Goal: Information Seeking & Learning: Find specific fact

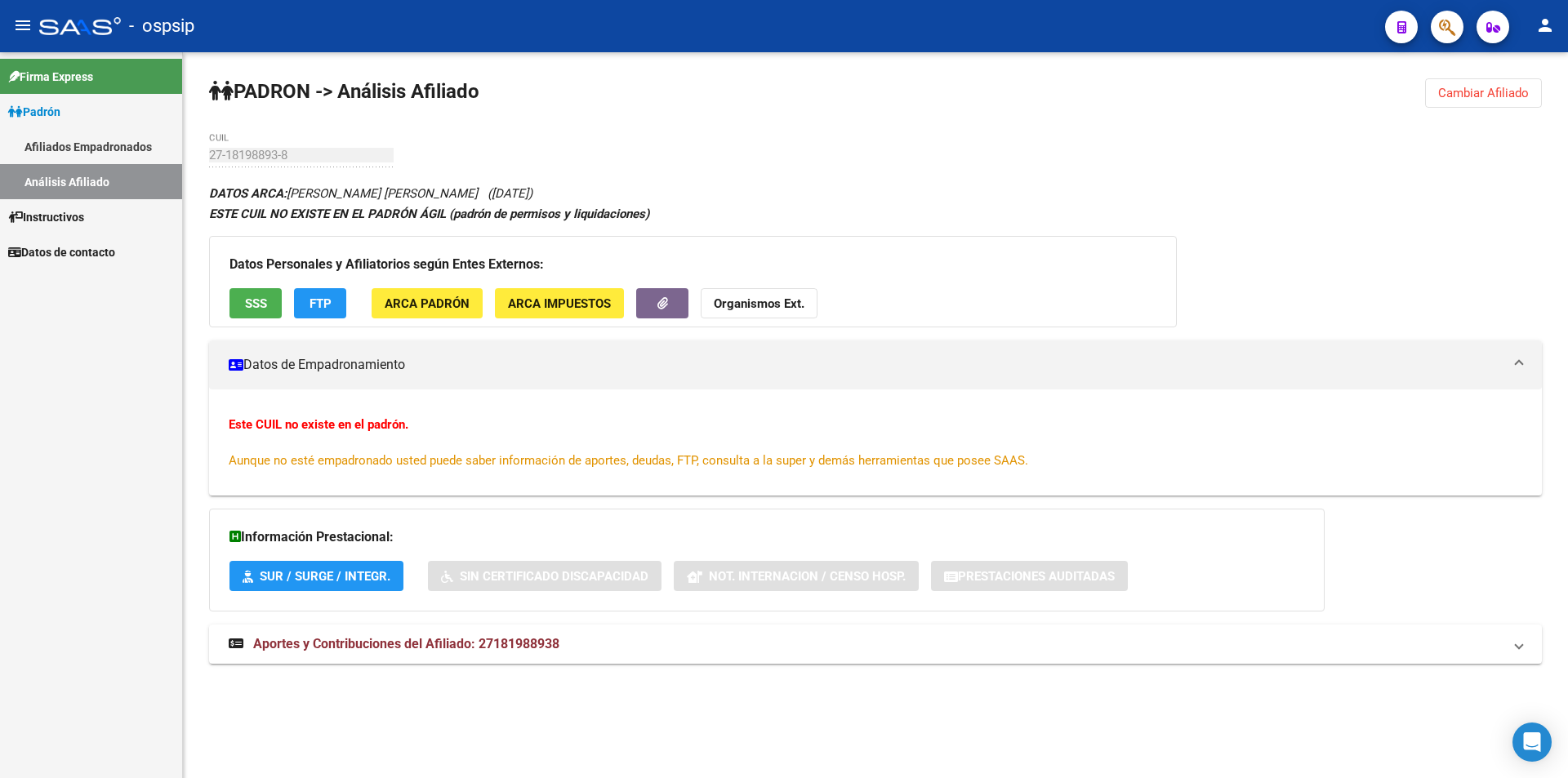
click at [1508, 77] on div "PADRON -> Análisis Afiliado Cambiar Afiliado 27-18198893-8 CUIL DATOS ARCA: [PE…" at bounding box center [876, 387] width 1385 height 669
click at [1509, 93] on span "Cambiar Afiliado" at bounding box center [1483, 92] width 91 height 14
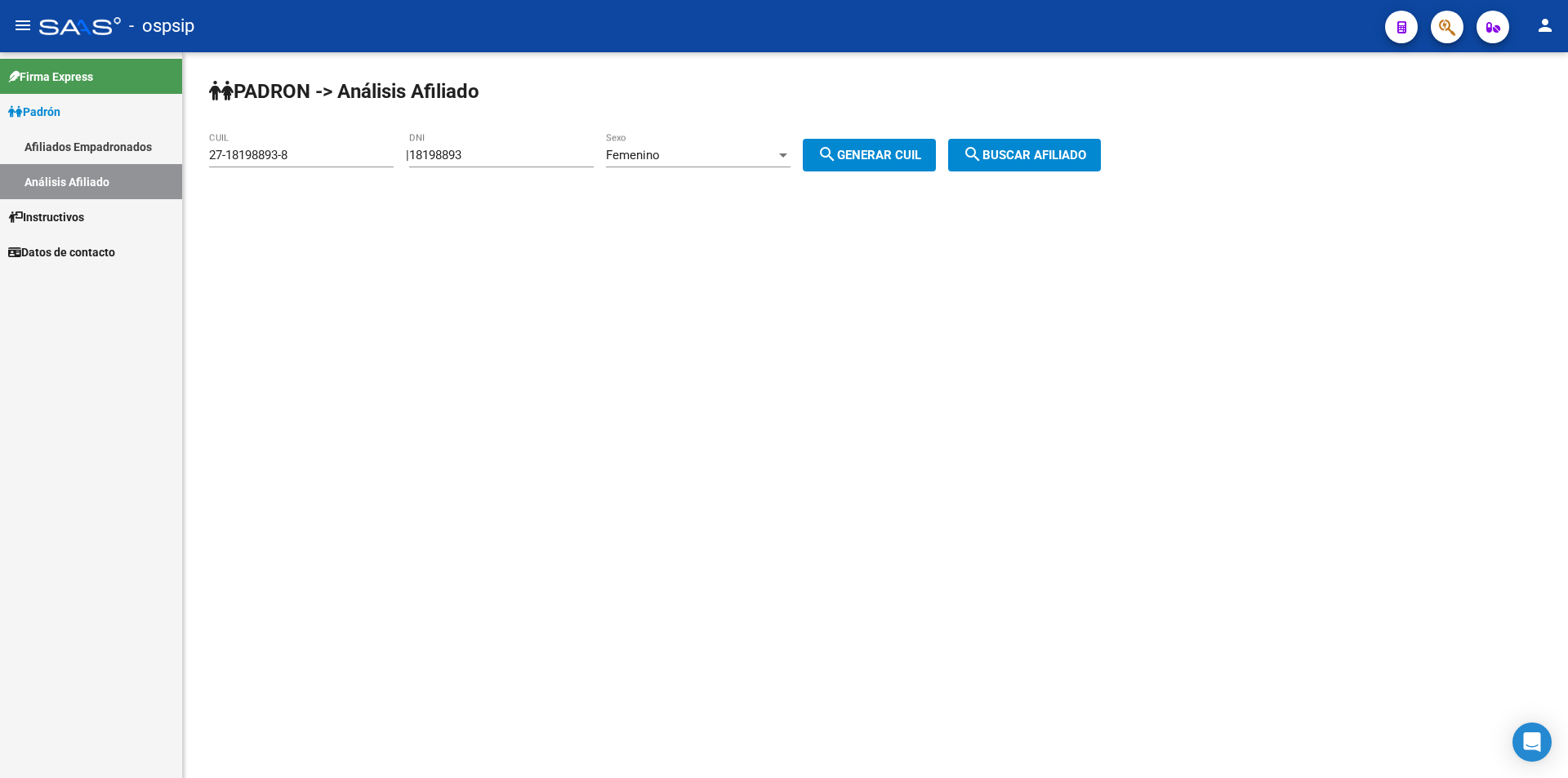
click at [577, 146] on div "18198893 DNI" at bounding box center [501, 149] width 184 height 35
click at [576, 145] on div "18198893 DNI" at bounding box center [501, 149] width 184 height 35
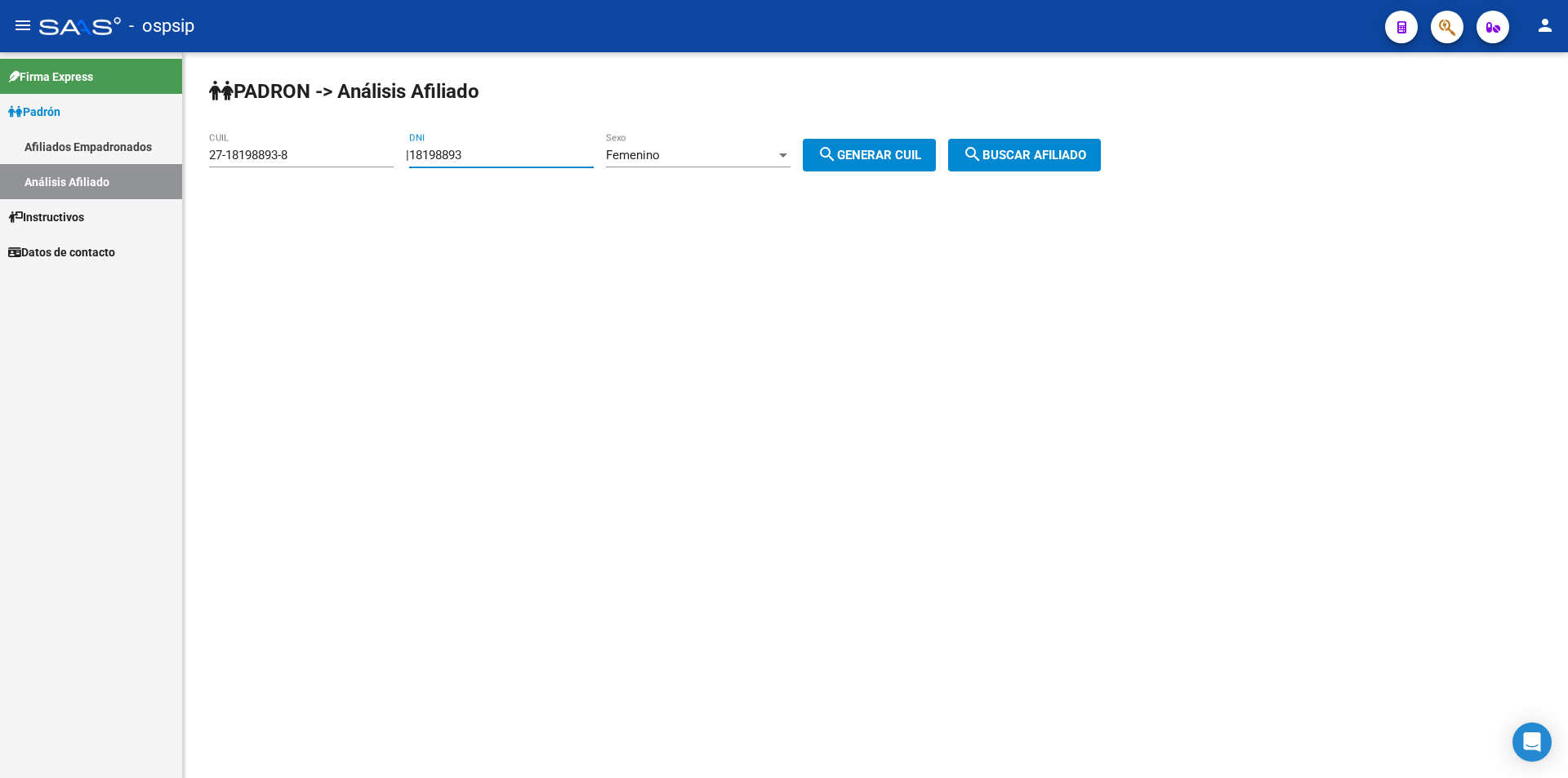
click at [551, 154] on input "18198893" at bounding box center [501, 154] width 184 height 14
click at [550, 154] on input "18198893" at bounding box center [501, 154] width 184 height 14
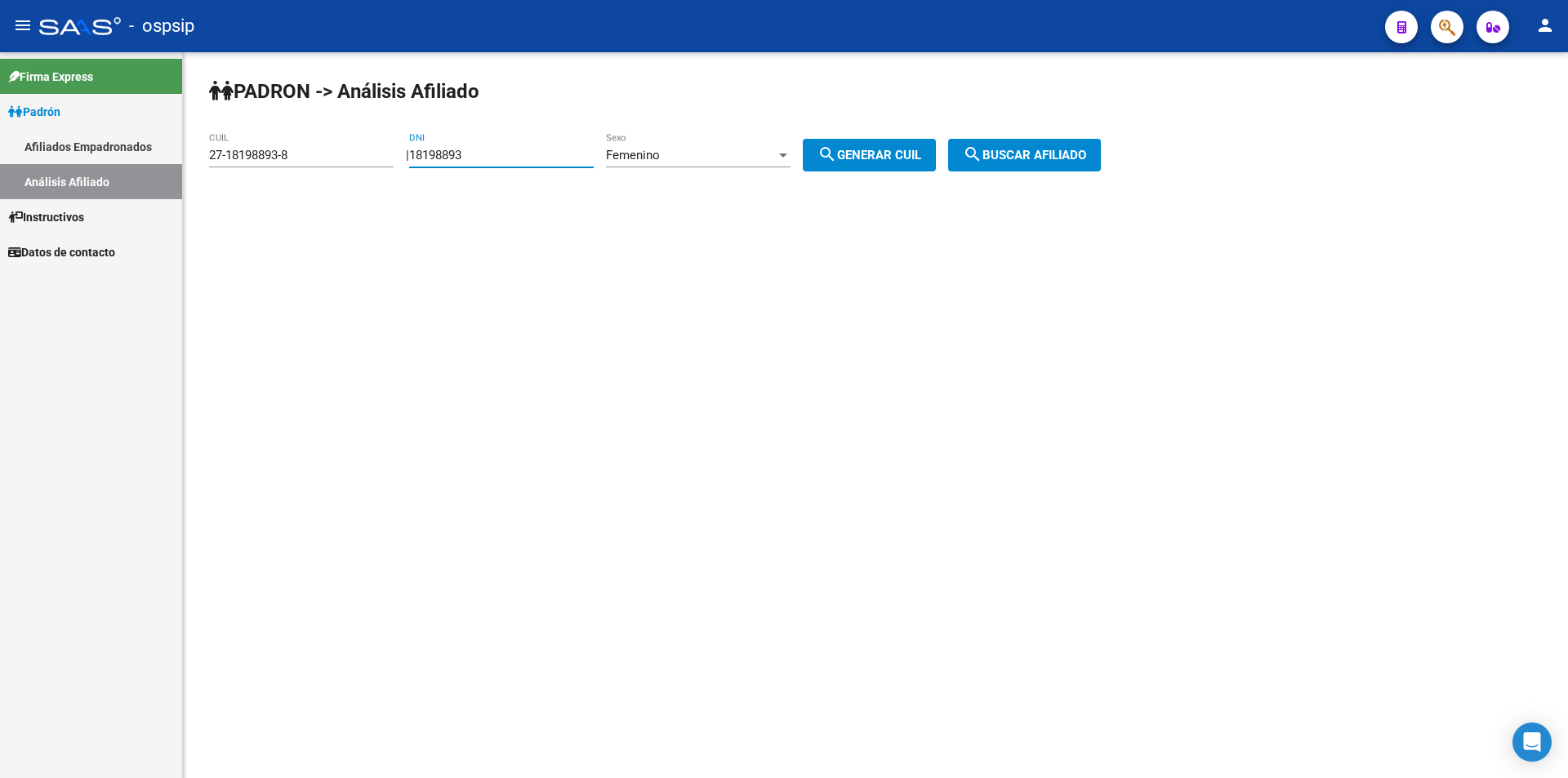
paste input "37268884"
type input "37268884"
click at [864, 154] on span "search Generar CUIL" at bounding box center [869, 154] width 104 height 14
type input "27-37268884-5"
click at [1021, 142] on button "search Buscar afiliado" at bounding box center [1024, 155] width 153 height 32
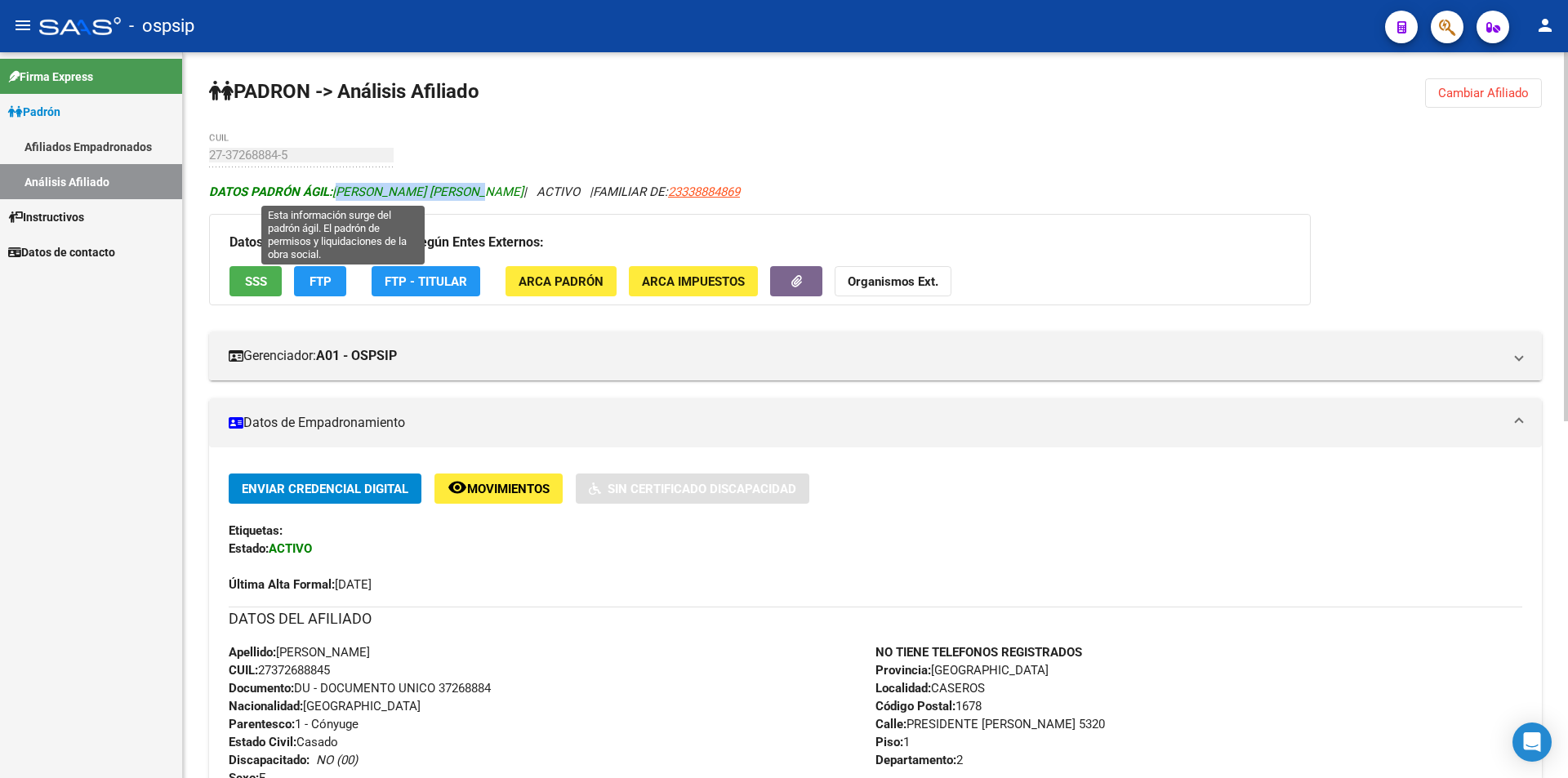
drag, startPoint x: 479, startPoint y: 191, endPoint x: 334, endPoint y: 193, distance: 145.0
click at [334, 193] on icon "DATOS PADRÓN ÁGIL: [PERSON_NAME] [PERSON_NAME] | ACTIVO | FAMILIAR DE: 23338884…" at bounding box center [473, 191] width 530 height 14
copy span "[PERSON_NAME] [PERSON_NAME]"
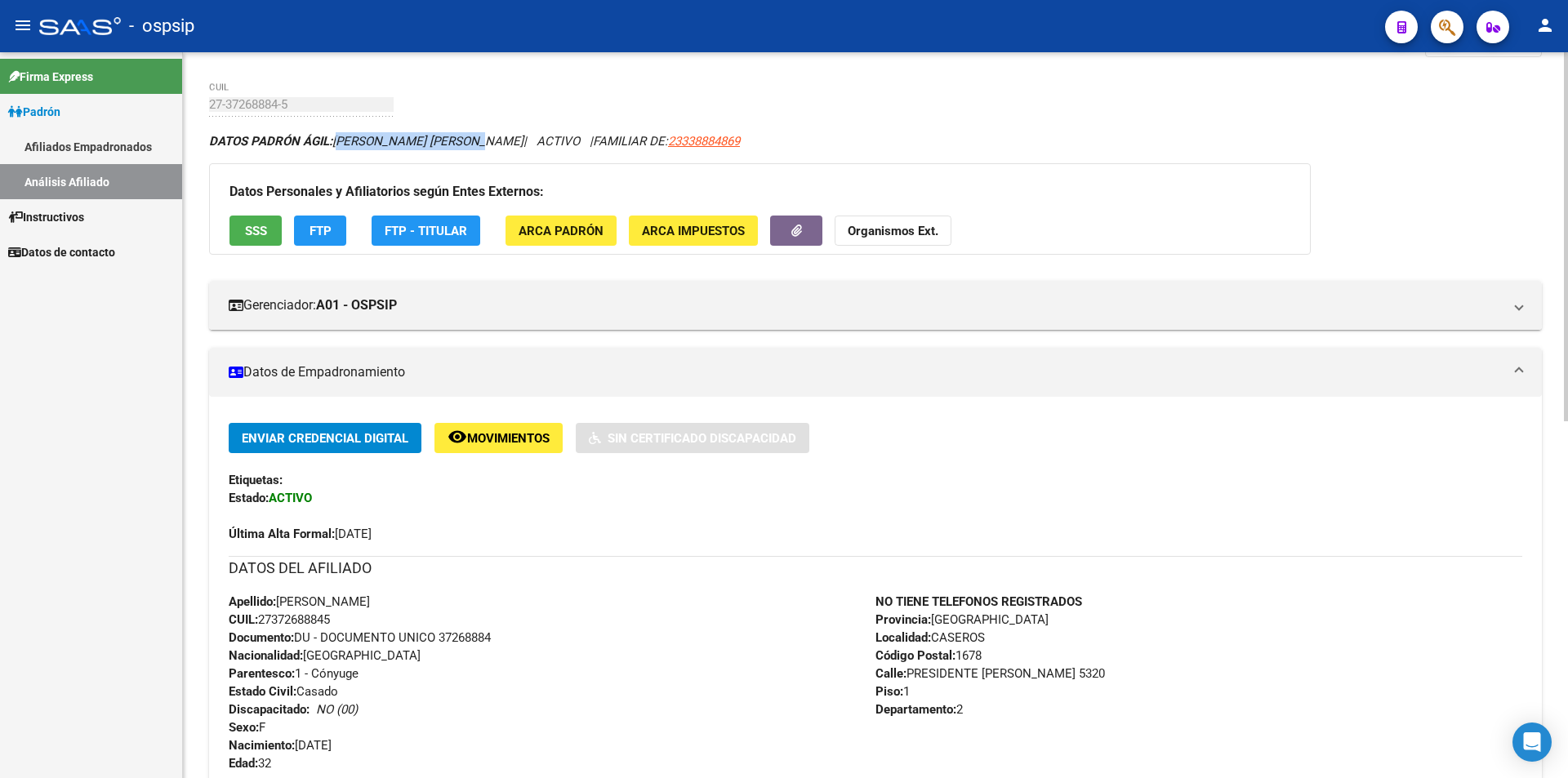
scroll to position [48, 0]
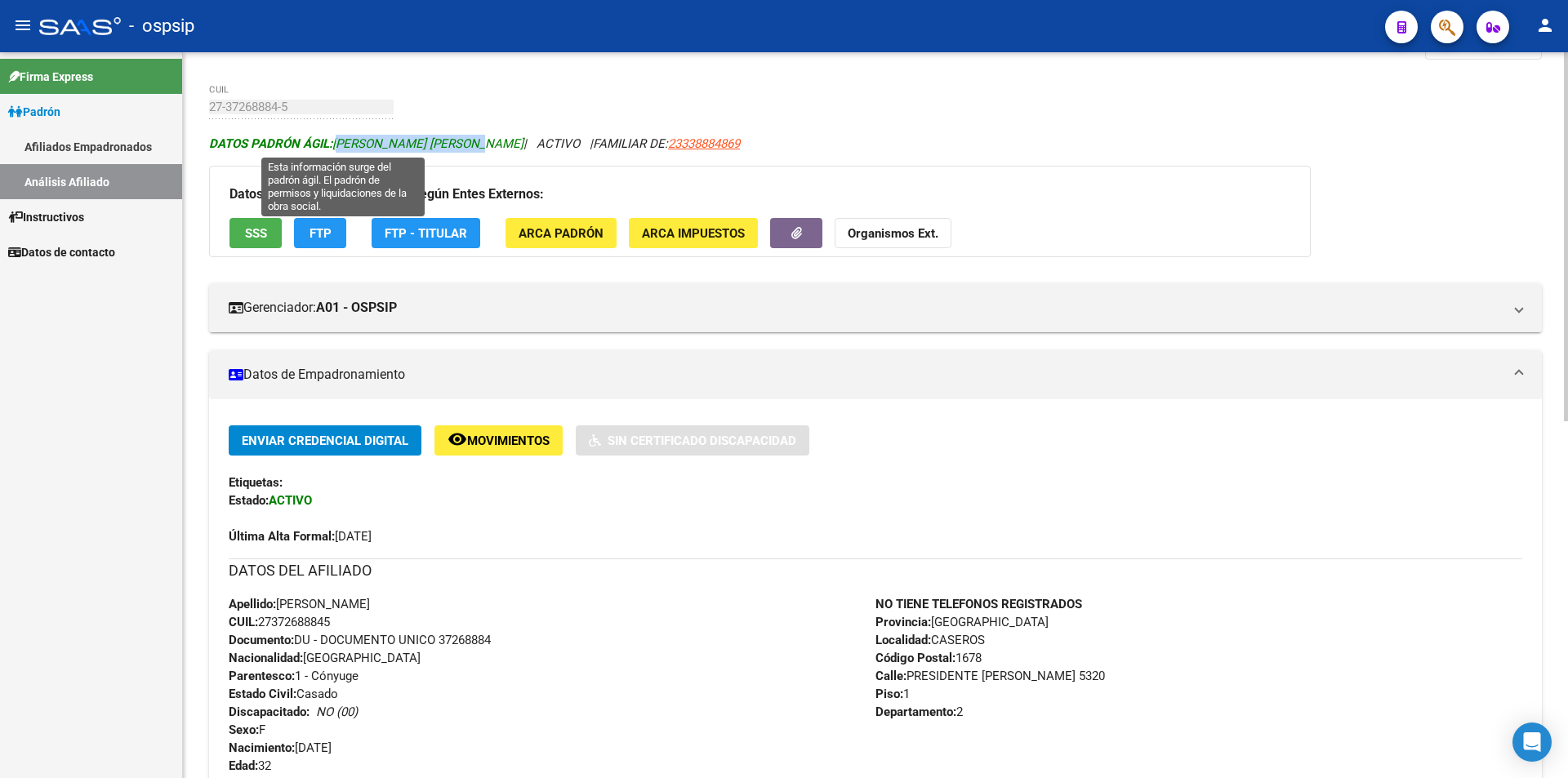
click at [372, 145] on span "DATOS PADRÓN ÁGIL: [PERSON_NAME] [PERSON_NAME]" at bounding box center [366, 143] width 314 height 14
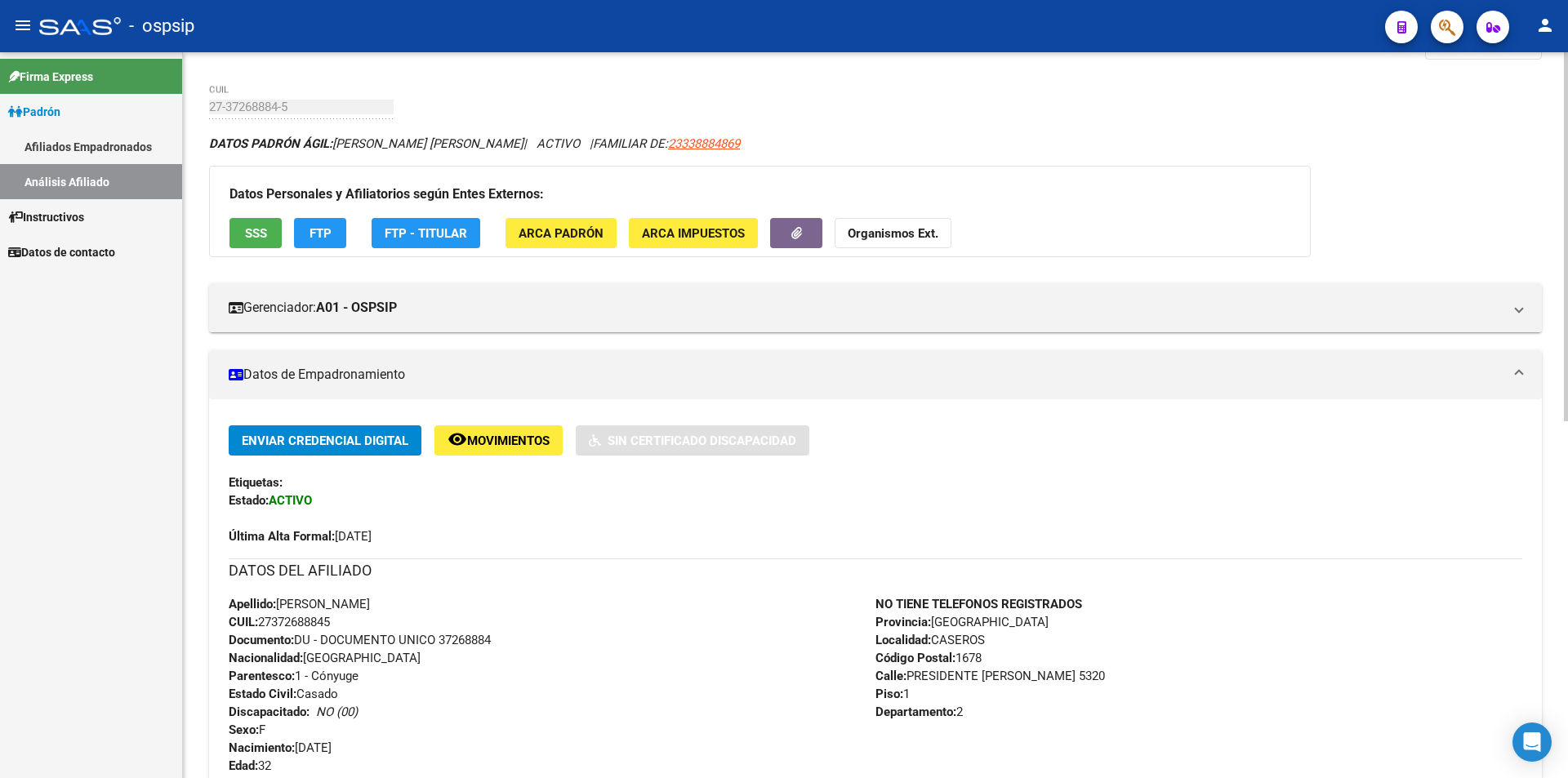
drag, startPoint x: 1076, startPoint y: 97, endPoint x: 1050, endPoint y: 105, distance: 27.2
click at [1075, 98] on div "PADRON -> Análisis Afiliado Cambiar Afiliado 27-37268884-5 CUIL DATOS PADRÓN ÁG…" at bounding box center [876, 718] width 1385 height 1427
click at [203, 111] on div "PADRON -> Análisis Afiliado Cambiar Afiliado 27-37268884-5 CUIL DATOS PADRÓN ÁG…" at bounding box center [876, 718] width 1385 height 1427
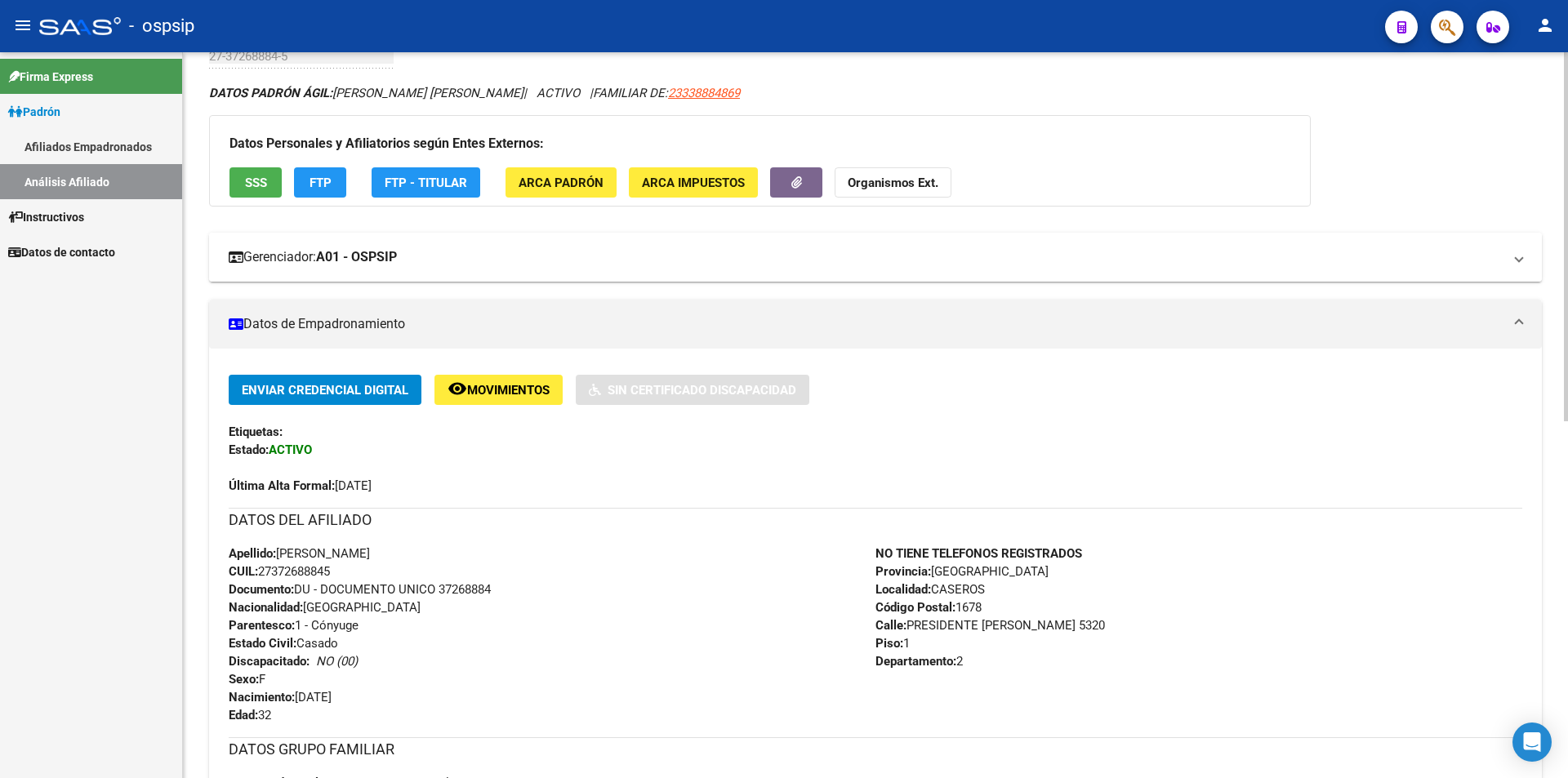
scroll to position [0, 0]
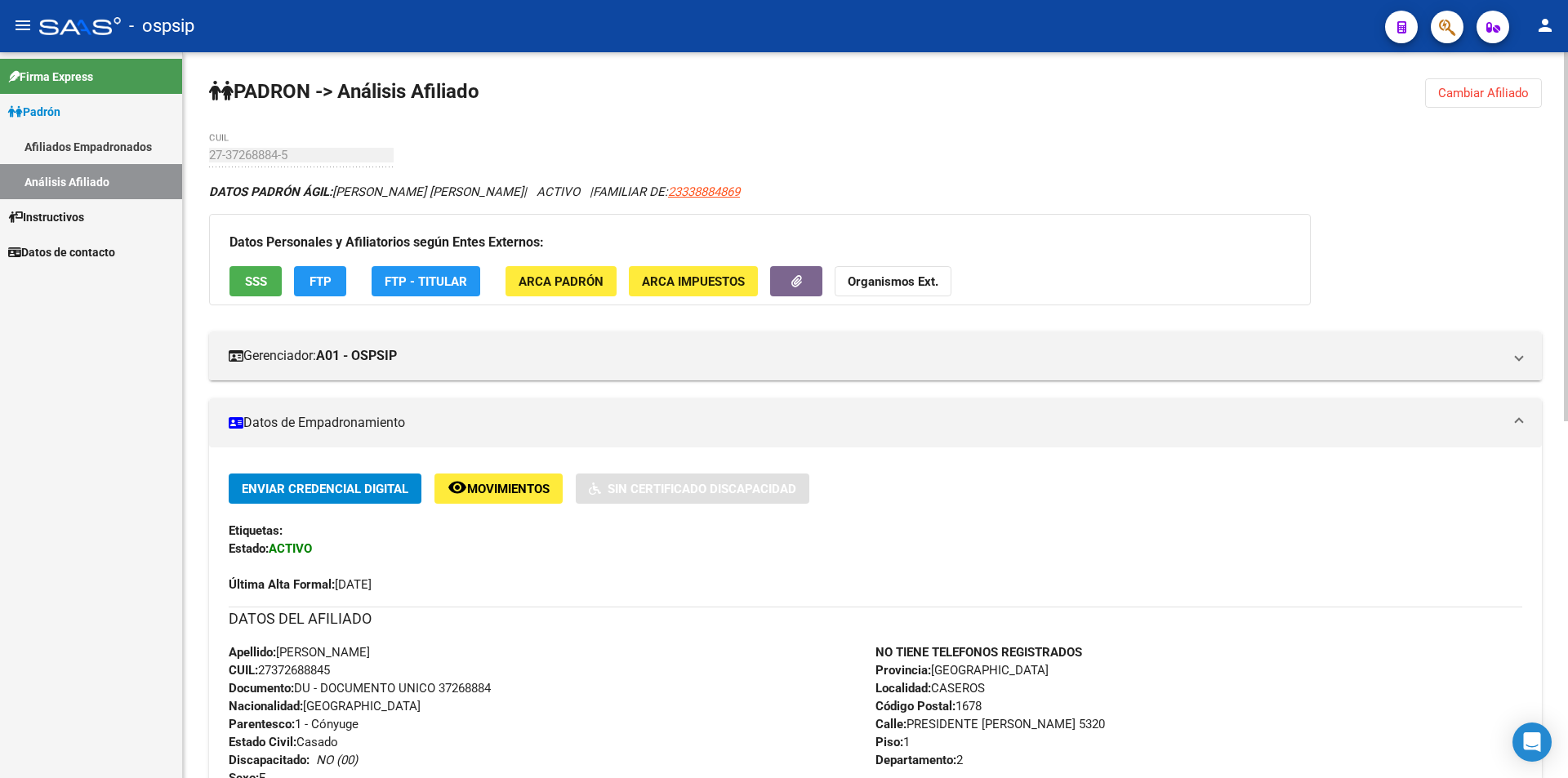
click at [1503, 87] on span "Cambiar Afiliado" at bounding box center [1483, 92] width 91 height 14
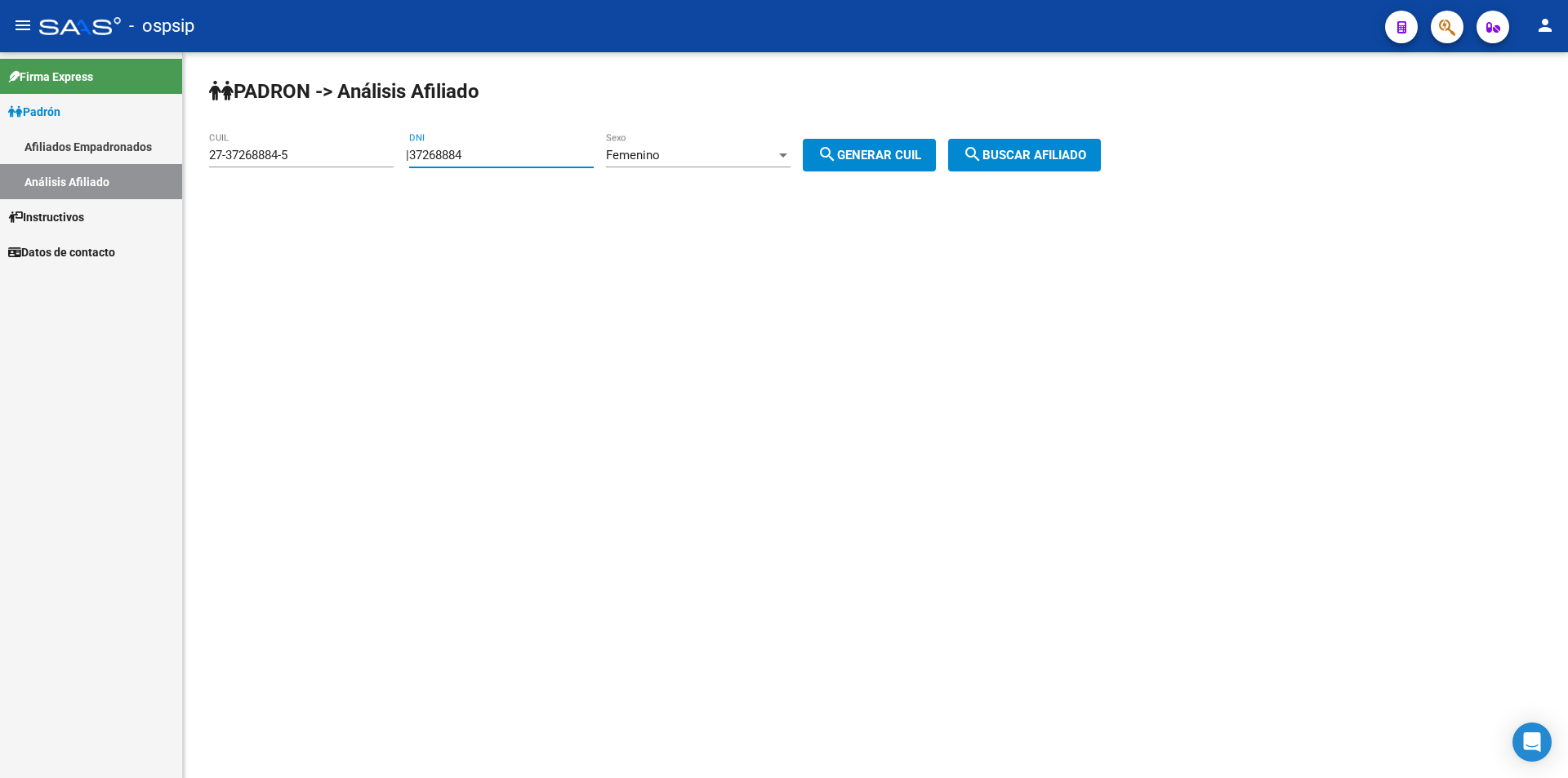
click at [501, 152] on input "37268884" at bounding box center [501, 154] width 184 height 14
paste input "9021509"
type input "39021509"
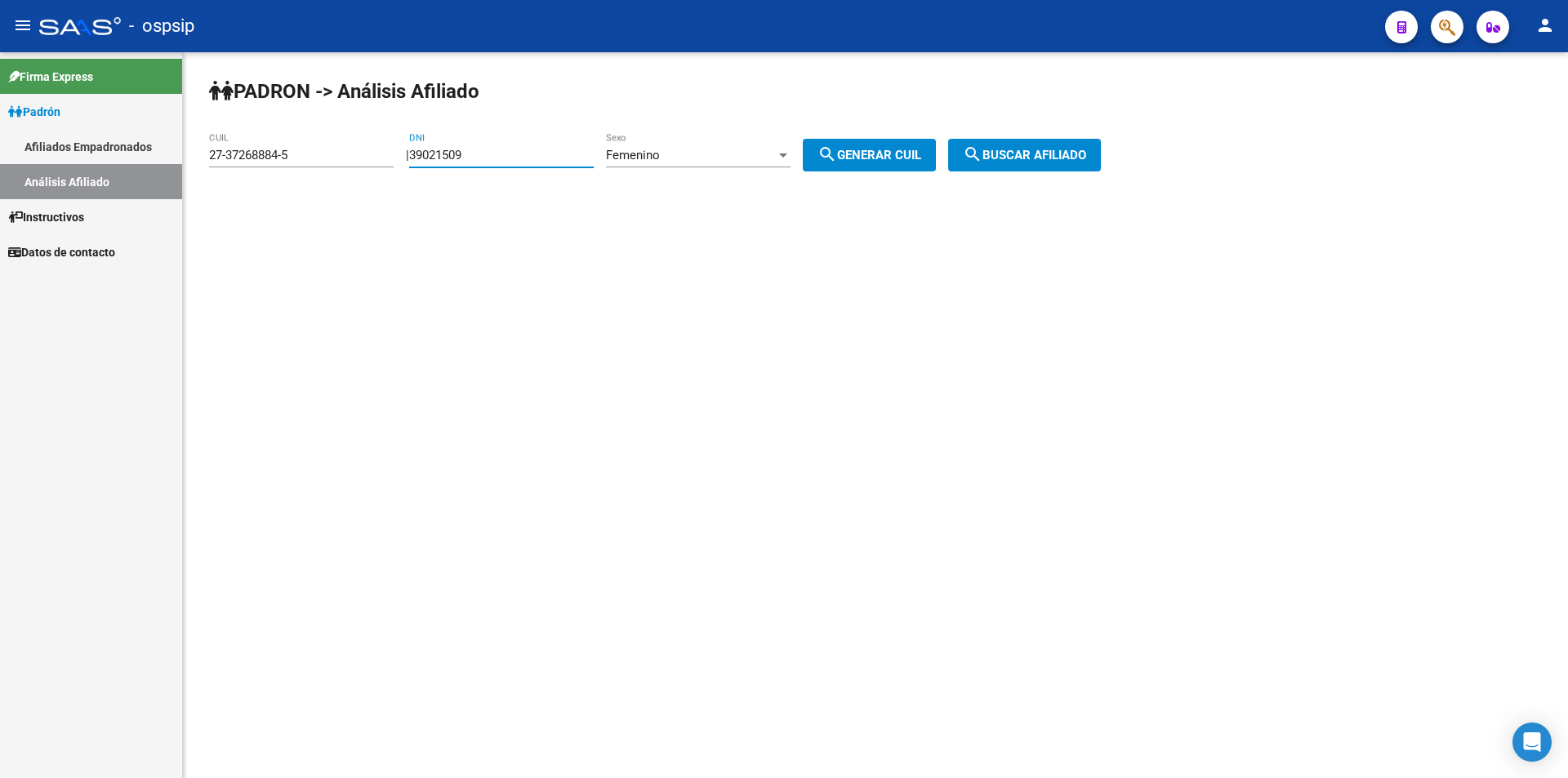
click at [723, 148] on div "Femenino" at bounding box center [691, 154] width 170 height 14
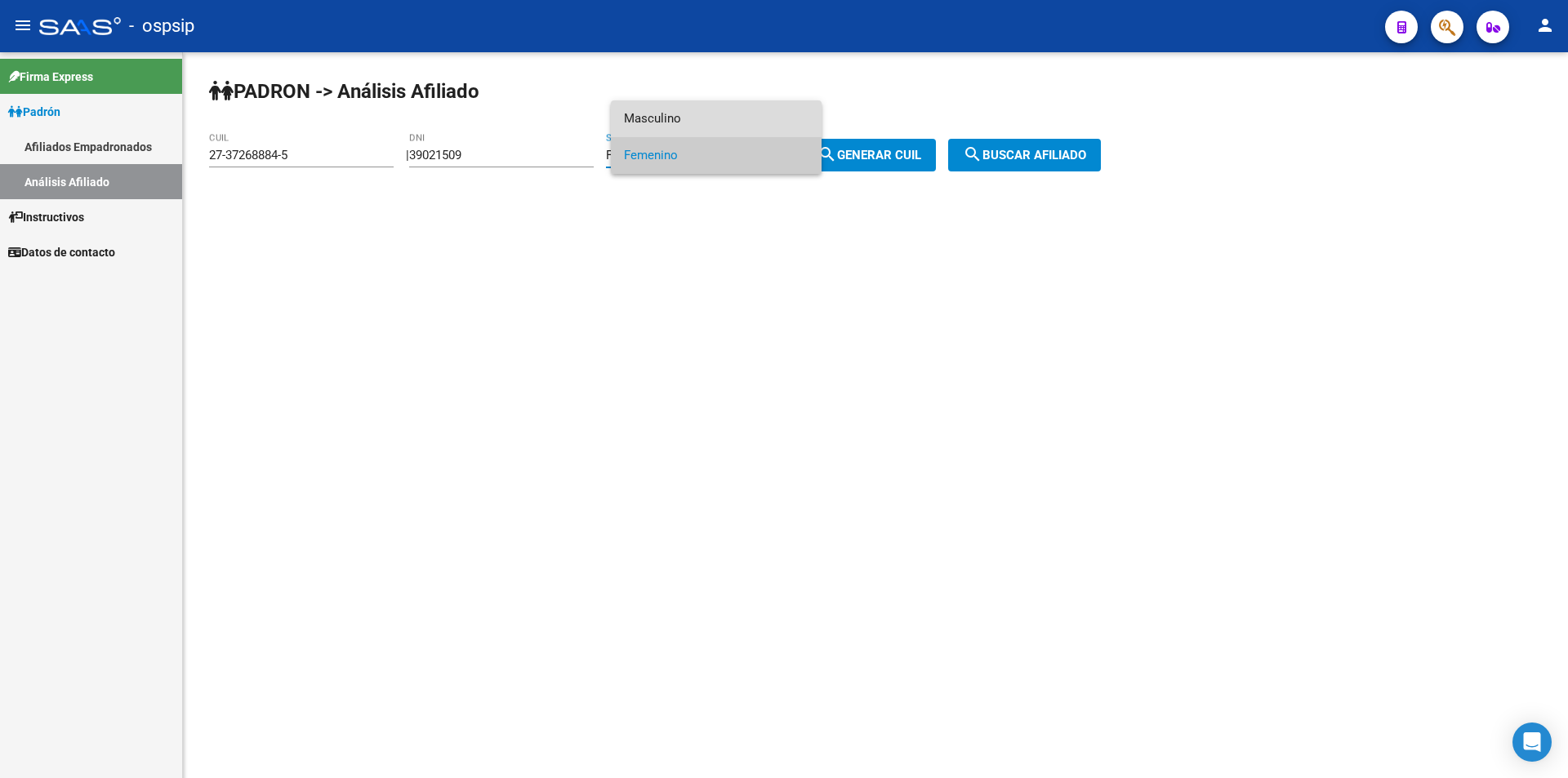
click at [732, 110] on span "Masculino" at bounding box center [715, 118] width 184 height 36
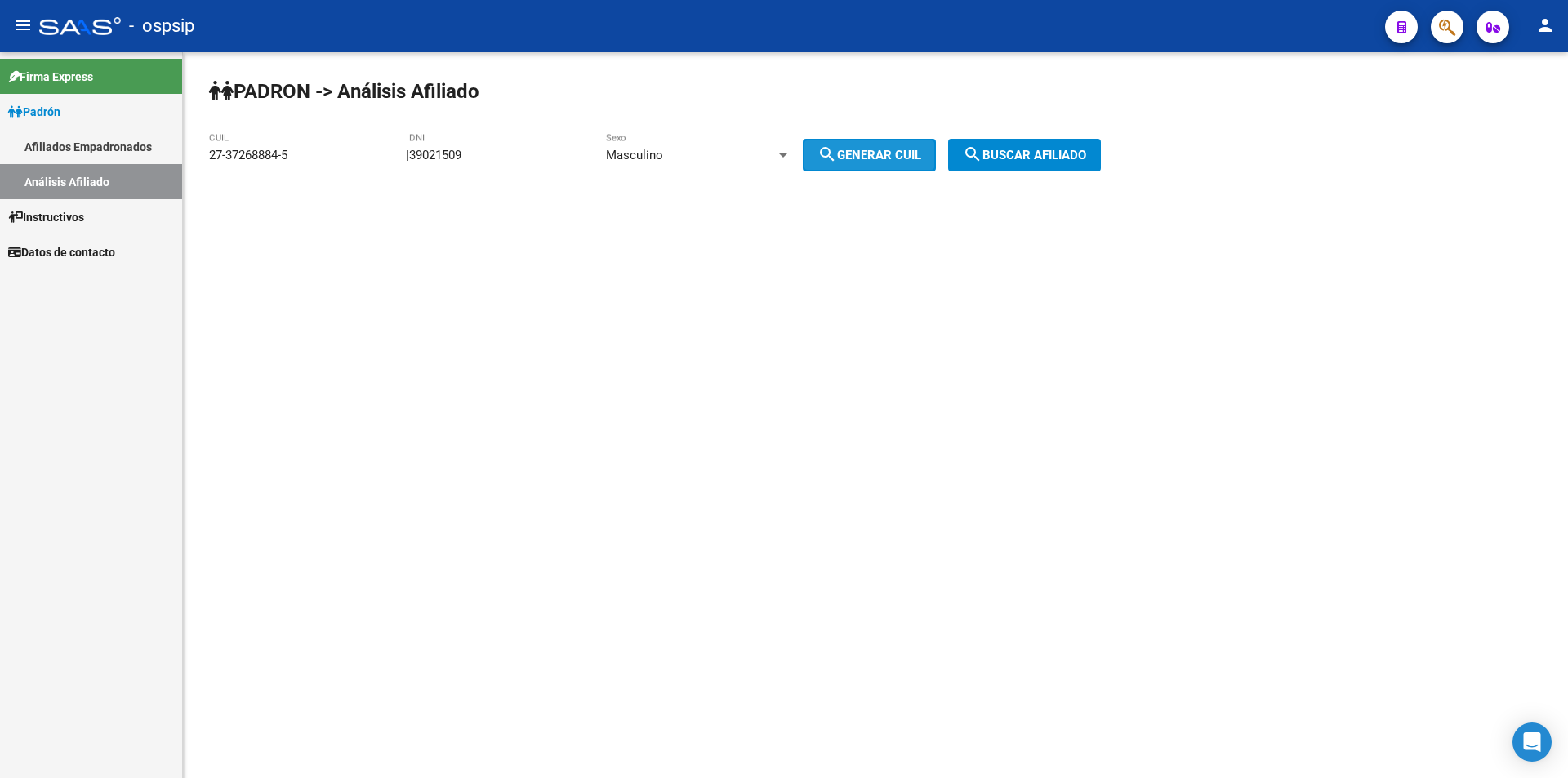
click at [859, 148] on span "search Generar CUIL" at bounding box center [869, 154] width 104 height 14
type input "20-39021509-7"
click at [983, 152] on mat-icon "search" at bounding box center [972, 154] width 20 height 20
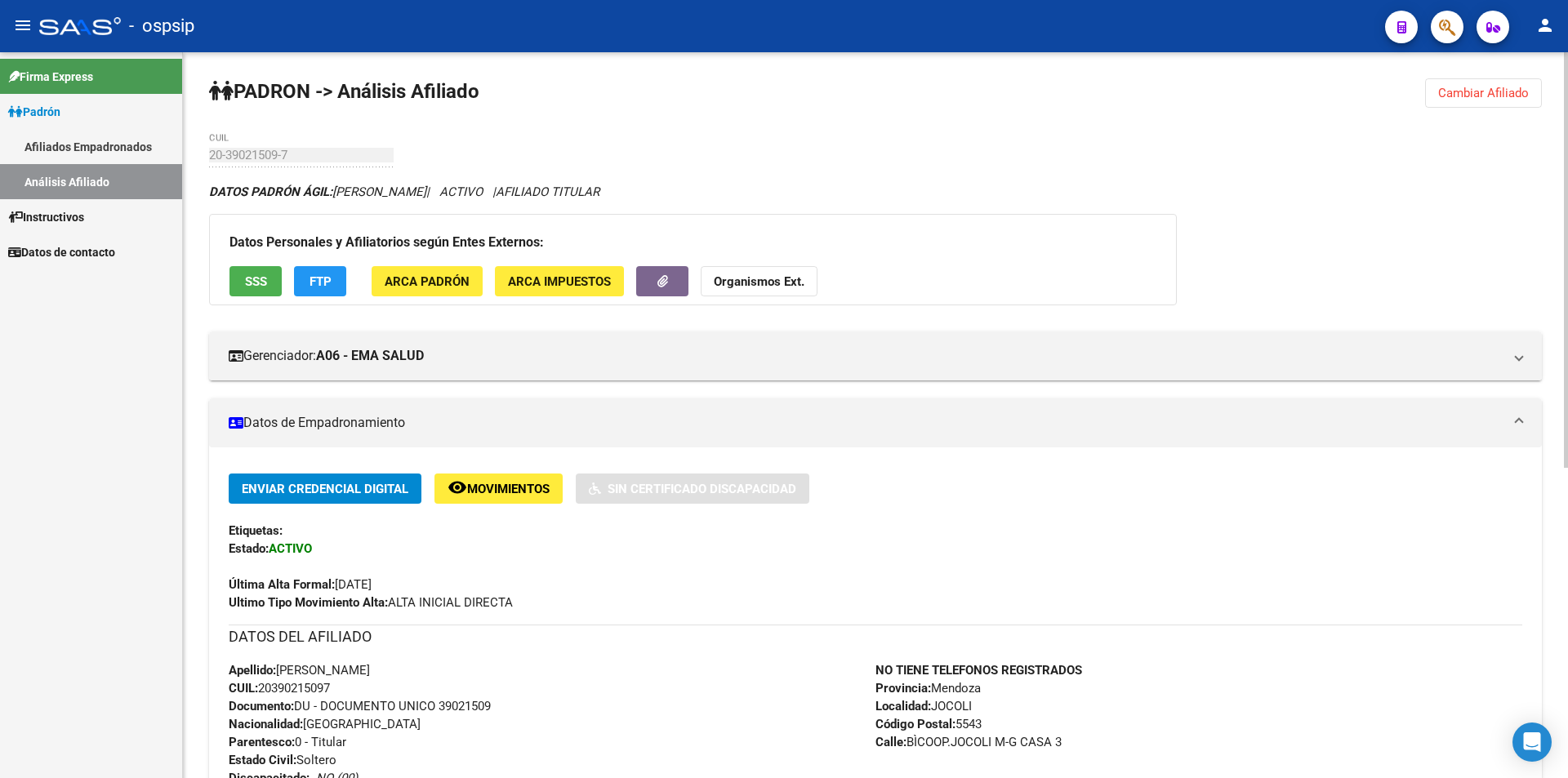
click at [1504, 85] on button "Cambiar Afiliado" at bounding box center [1483, 92] width 117 height 30
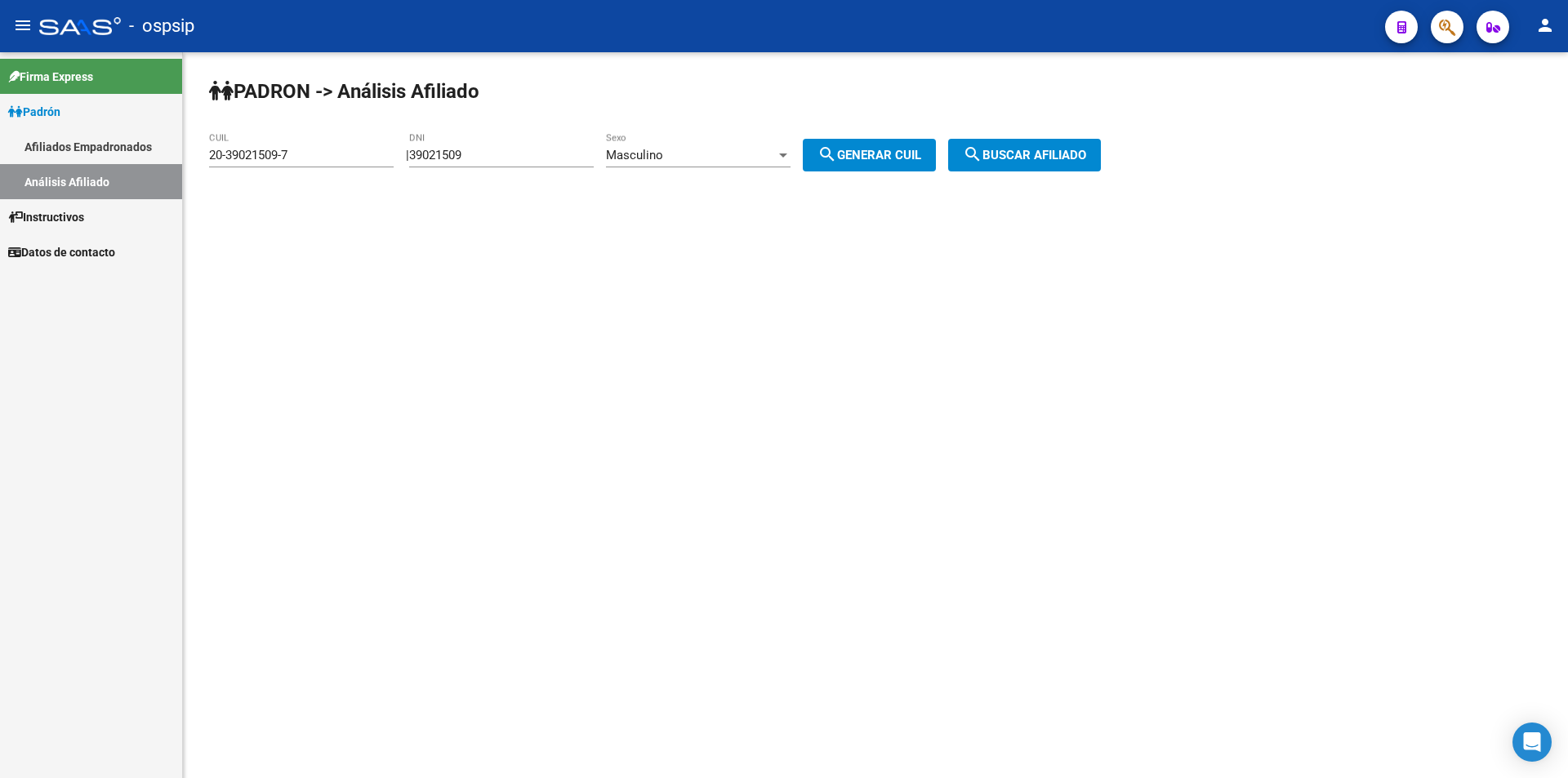
click at [569, 148] on input "39021509" at bounding box center [501, 154] width 184 height 14
paste input "23597993"
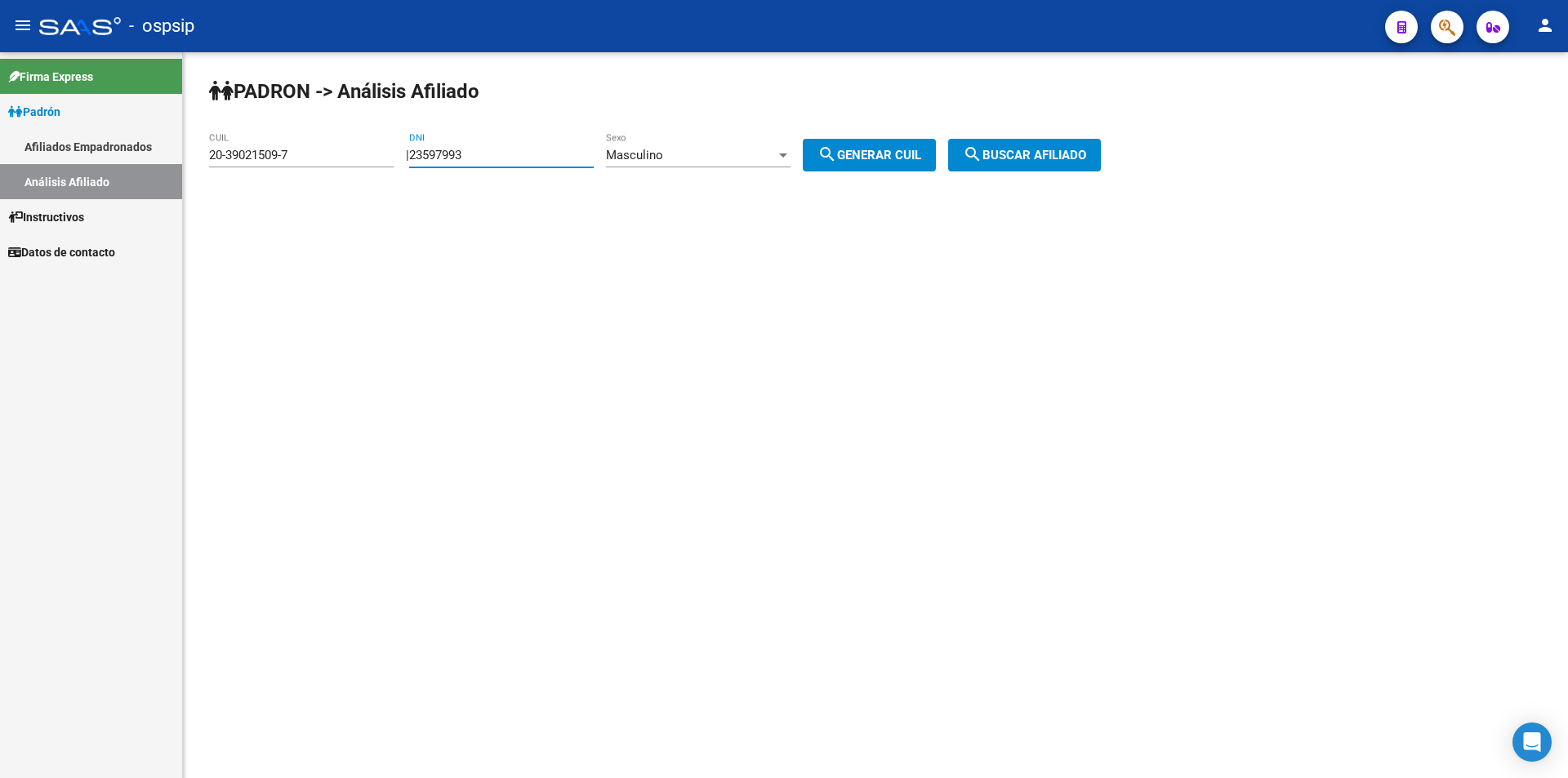
type input "23597993"
click at [776, 150] on div "Masculino" at bounding box center [691, 154] width 170 height 14
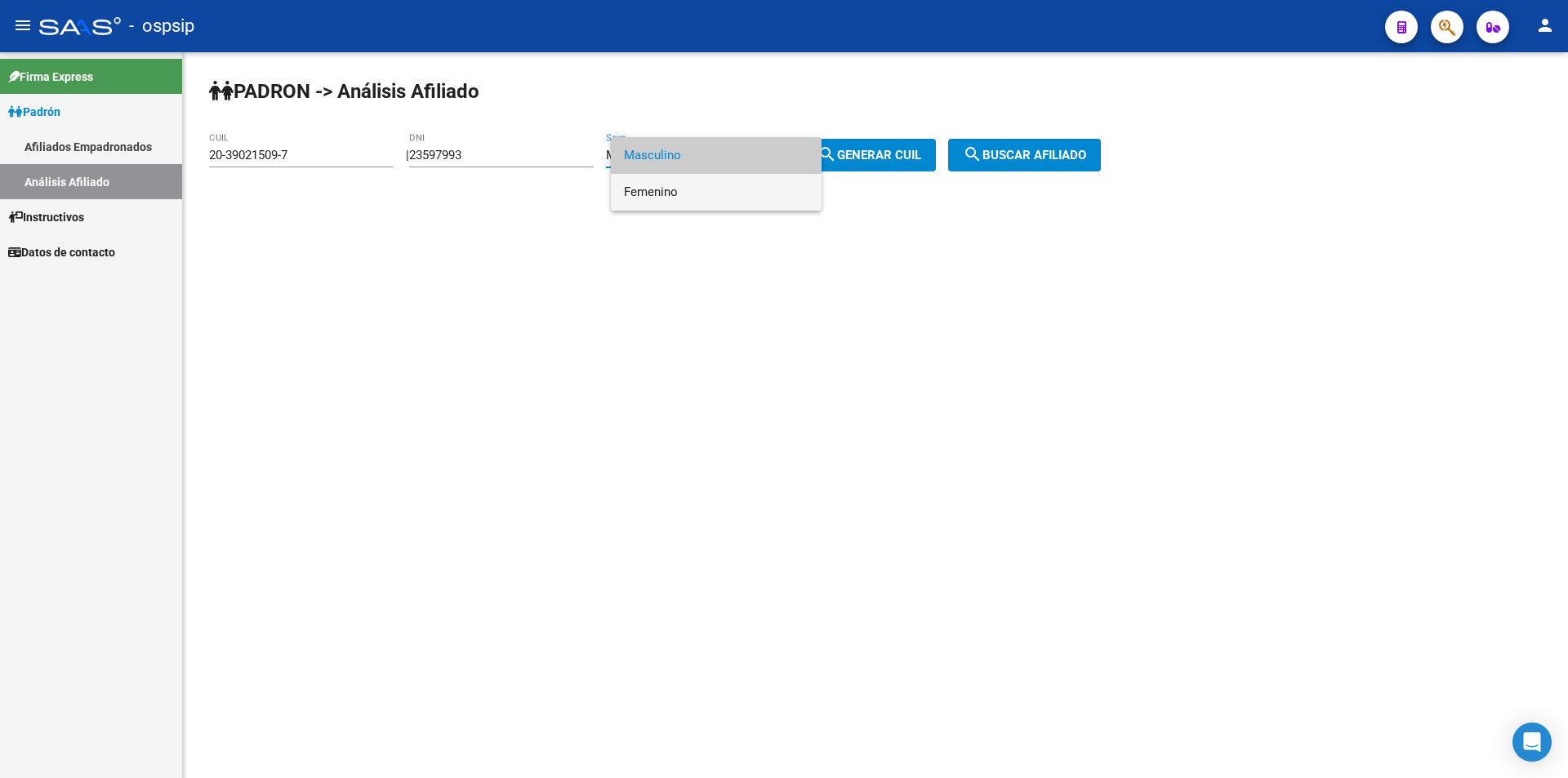
click at [761, 191] on span "Femenino" at bounding box center [715, 192] width 184 height 36
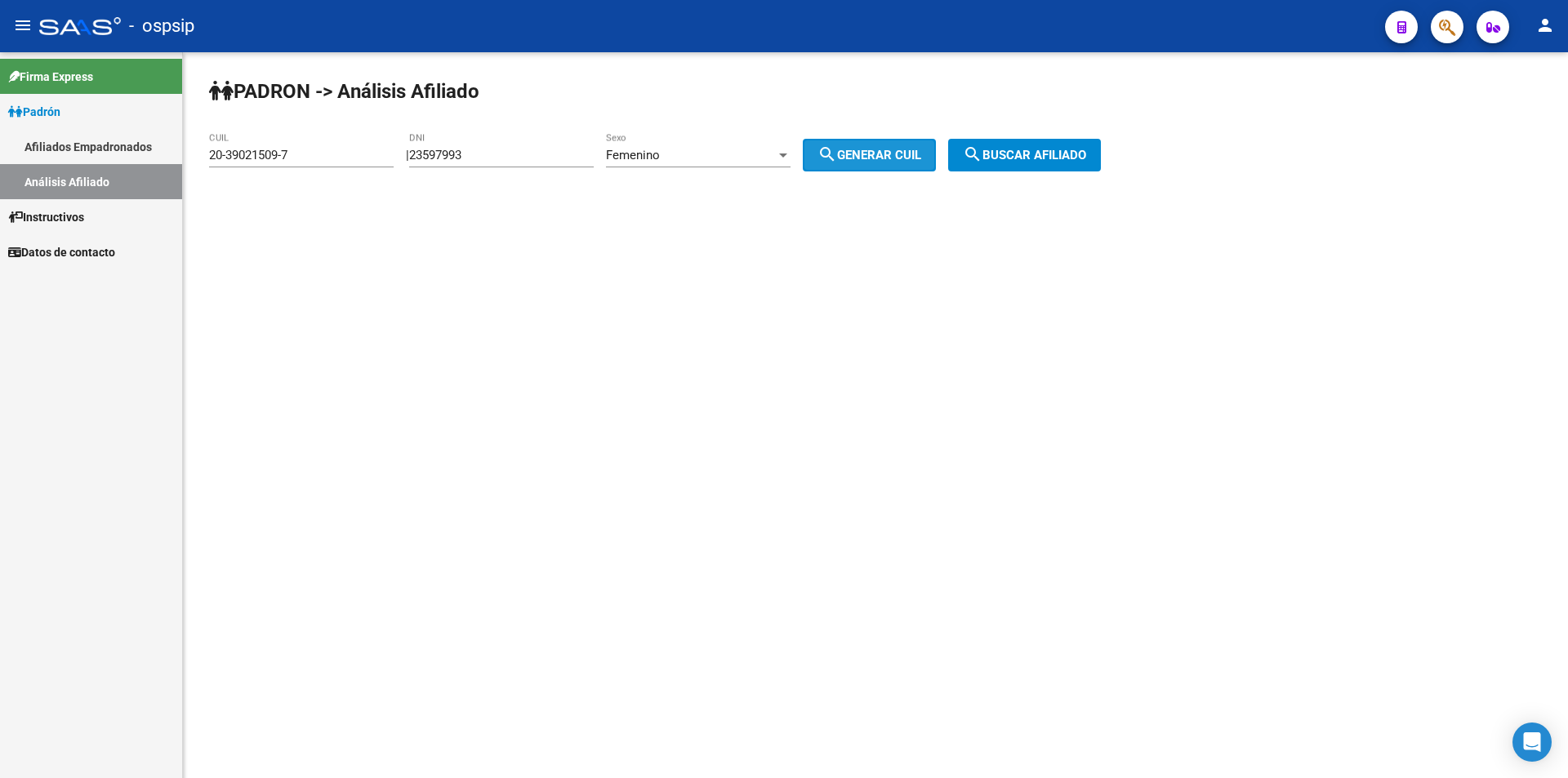
click at [887, 159] on span "search Generar CUIL" at bounding box center [869, 154] width 104 height 14
type input "23-23597993-4"
click at [1013, 149] on span "search Buscar afiliado" at bounding box center [1024, 154] width 123 height 14
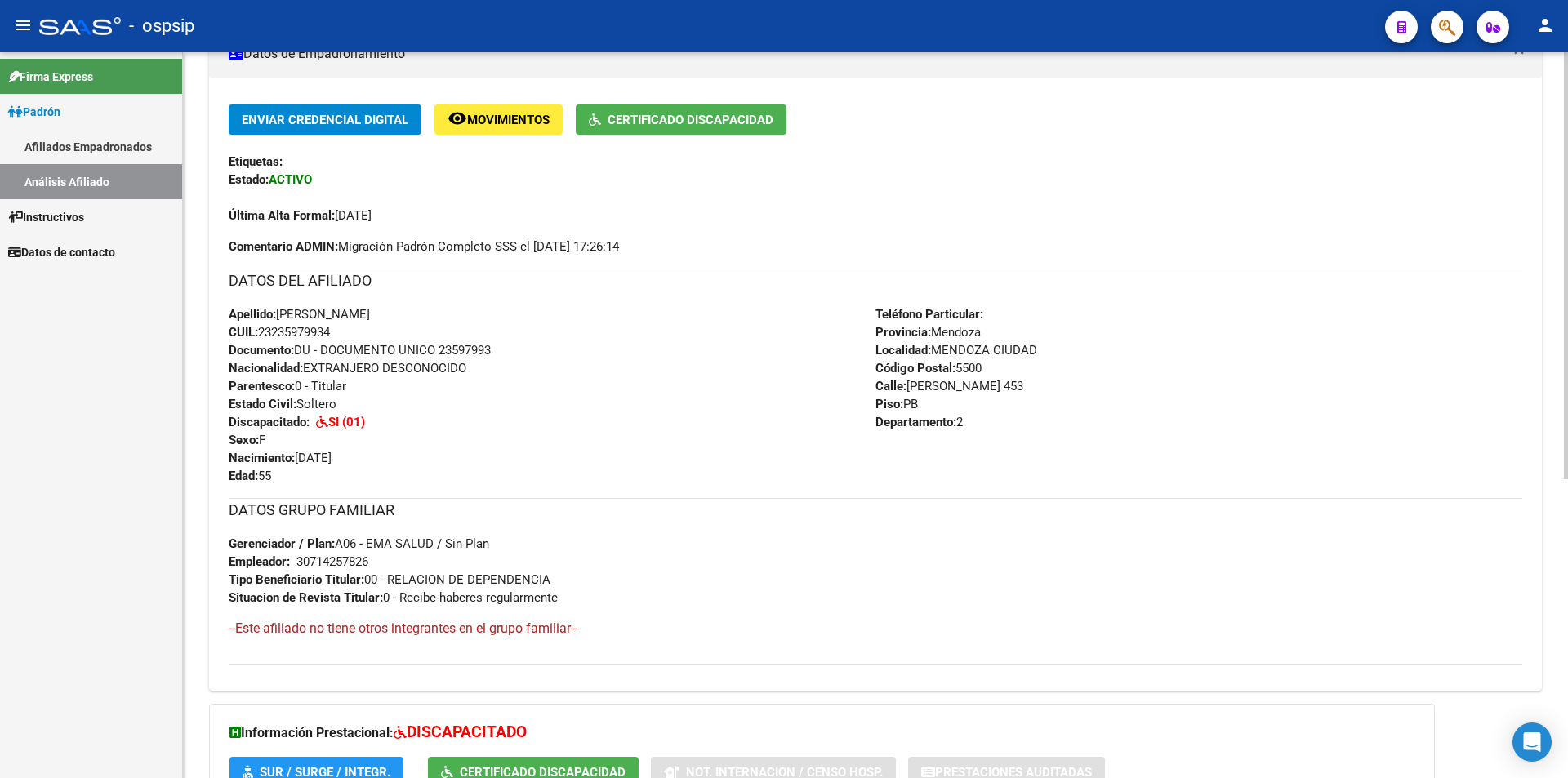
scroll to position [490, 0]
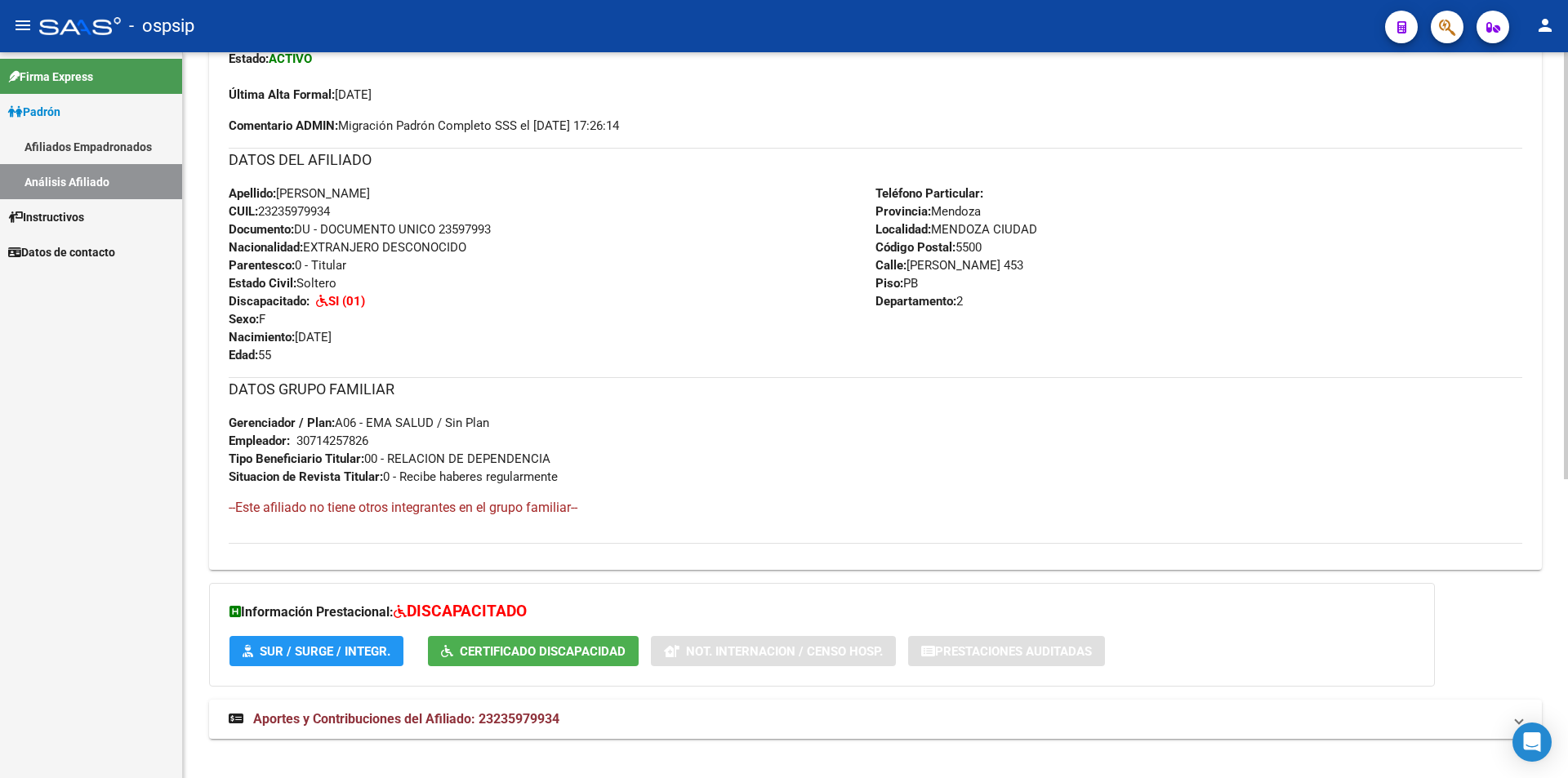
drag, startPoint x: 469, startPoint y: 193, endPoint x: 282, endPoint y: 193, distance: 187.0
click at [282, 193] on div "Apellido: [PERSON_NAME] CUIL: 23235979934 Documento: DU - DOCUMENTO UNICO 23597…" at bounding box center [552, 274] width 647 height 180
copy span "[PERSON_NAME]"
drag, startPoint x: 349, startPoint y: 210, endPoint x: 442, endPoint y: 213, distance: 93.0
click at [292, 208] on div "Apellido: [PERSON_NAME] CUIL: 23235979934 Documento: DU - DOCUMENTO UNICO 23597…" at bounding box center [552, 274] width 647 height 180
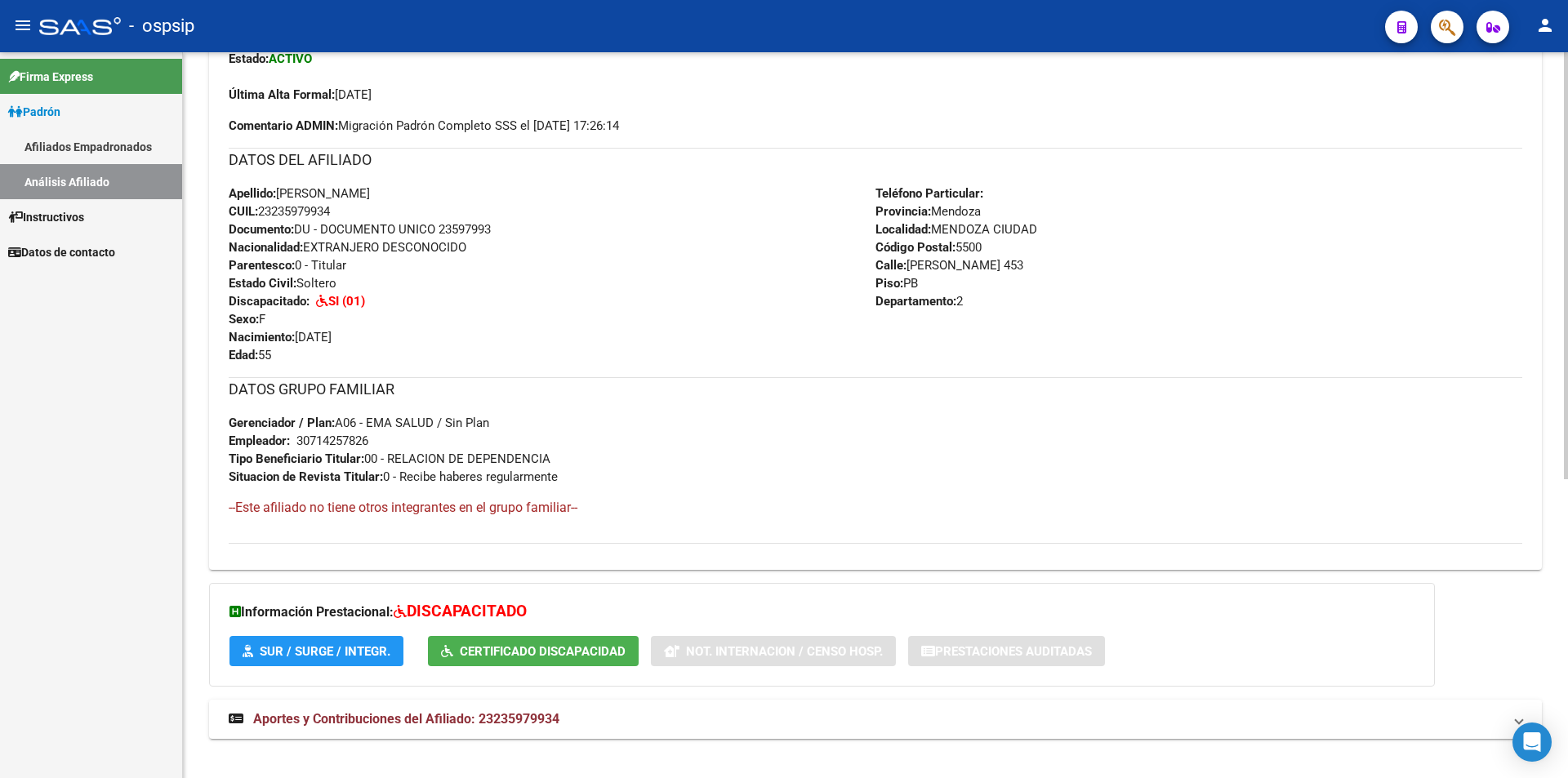
drag, startPoint x: 500, startPoint y: 229, endPoint x: 440, endPoint y: 225, distance: 60.1
click at [440, 225] on div "Apellido: [PERSON_NAME] CUIL: 23235979934 Documento: DU - DOCUMENTO UNICO 23597…" at bounding box center [552, 274] width 647 height 180
copy span "23597993"
click at [552, 314] on div "Apellido: [PERSON_NAME] CUIL: 23235979934 Documento: DU - DOCUMENTO UNICO 23597…" at bounding box center [552, 274] width 647 height 180
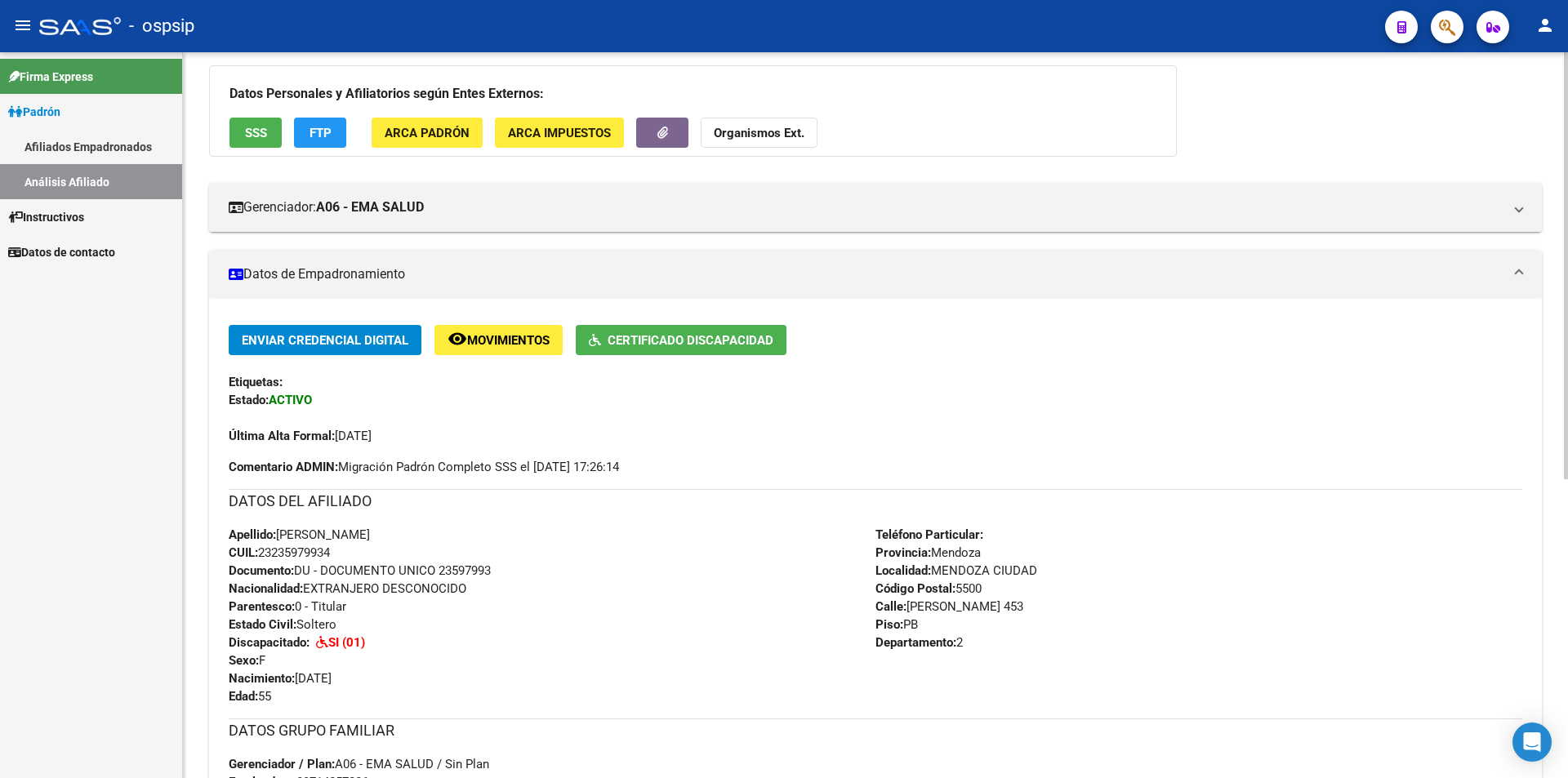
scroll to position [0, 0]
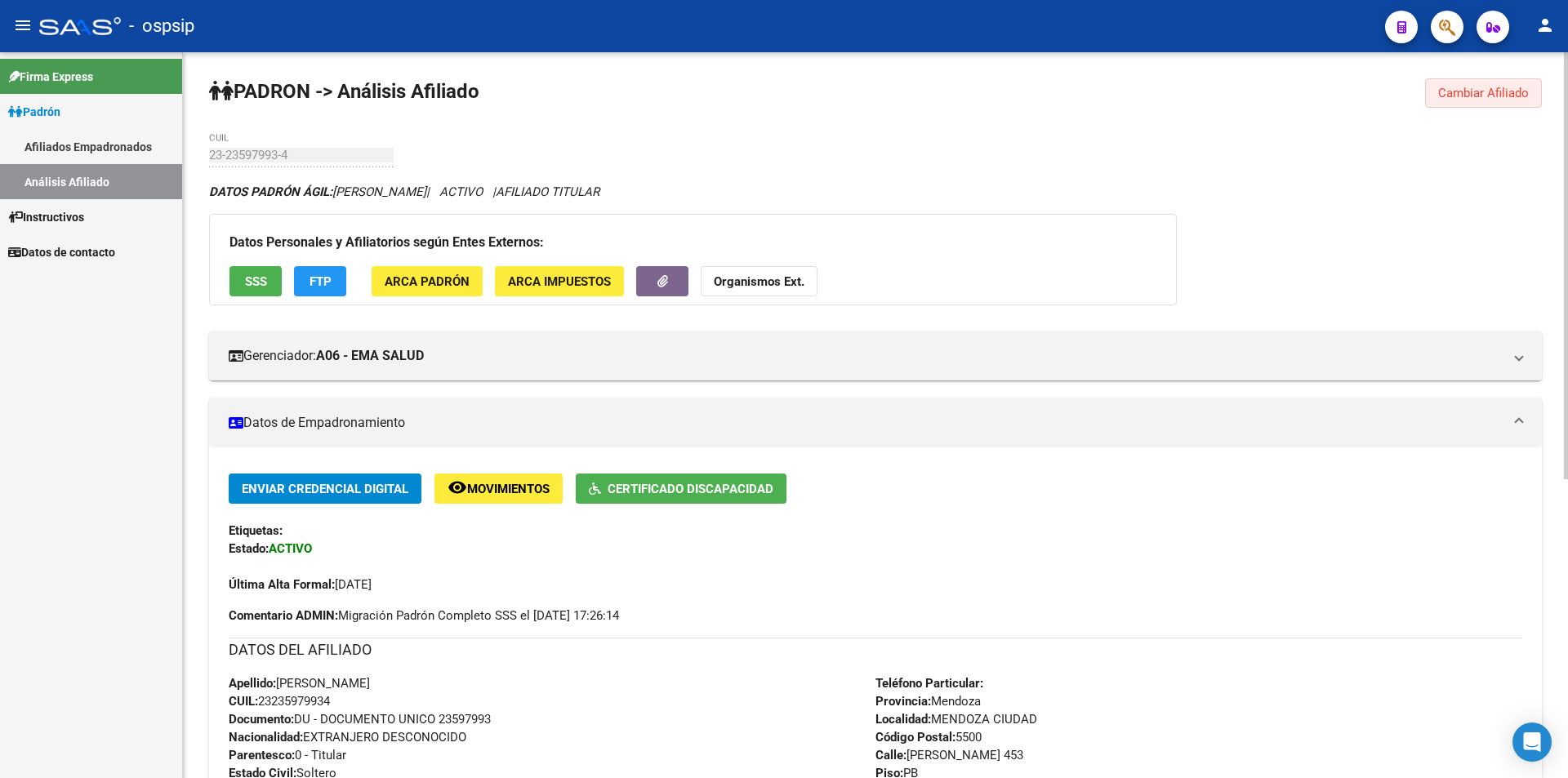
click at [1498, 98] on span "Cambiar Afiliado" at bounding box center [1483, 92] width 91 height 14
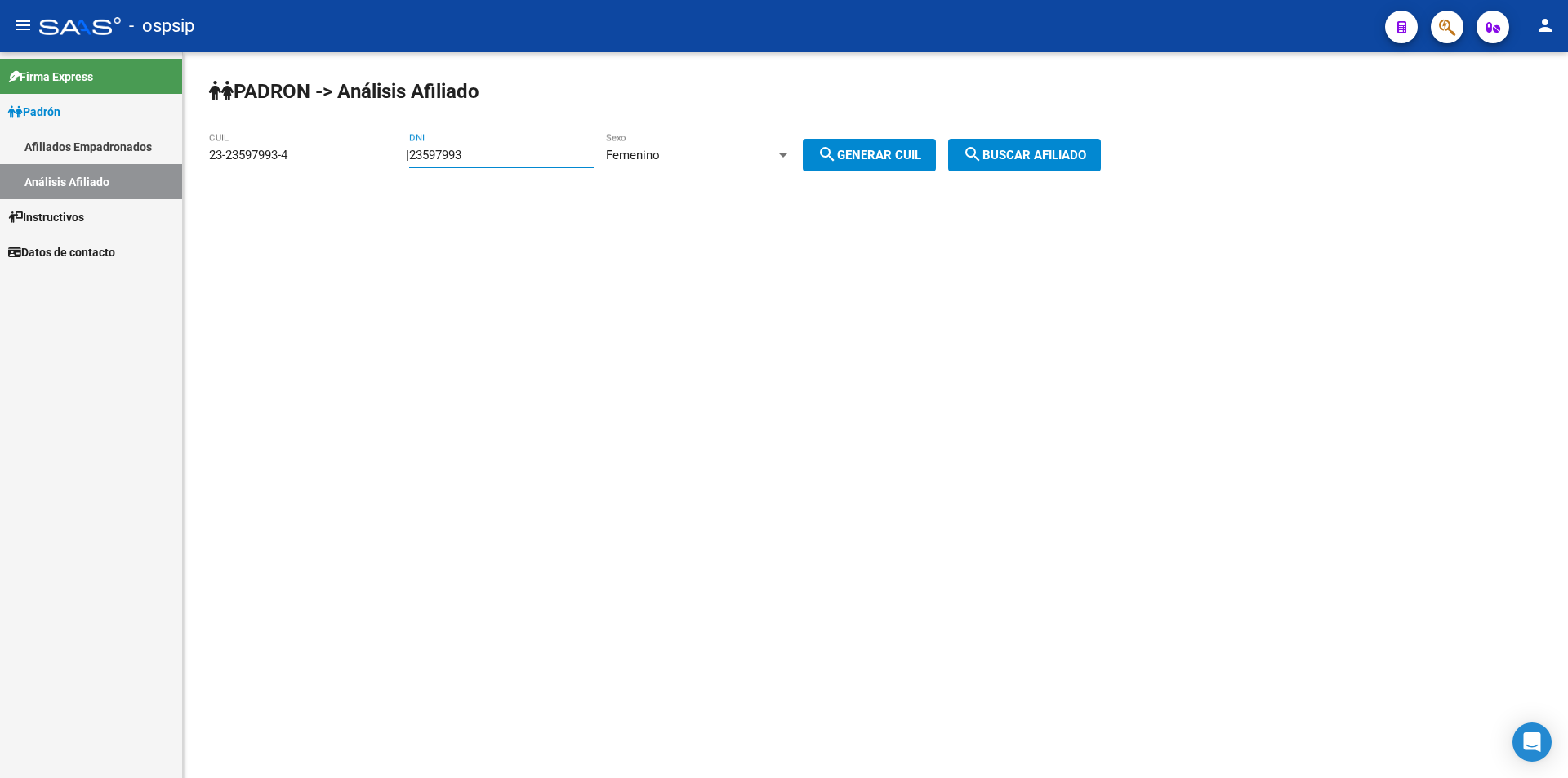
click at [593, 159] on input "23597993" at bounding box center [501, 154] width 184 height 14
click at [591, 157] on input "23597993" at bounding box center [501, 154] width 184 height 14
paste input "5671047"
type input "25671047"
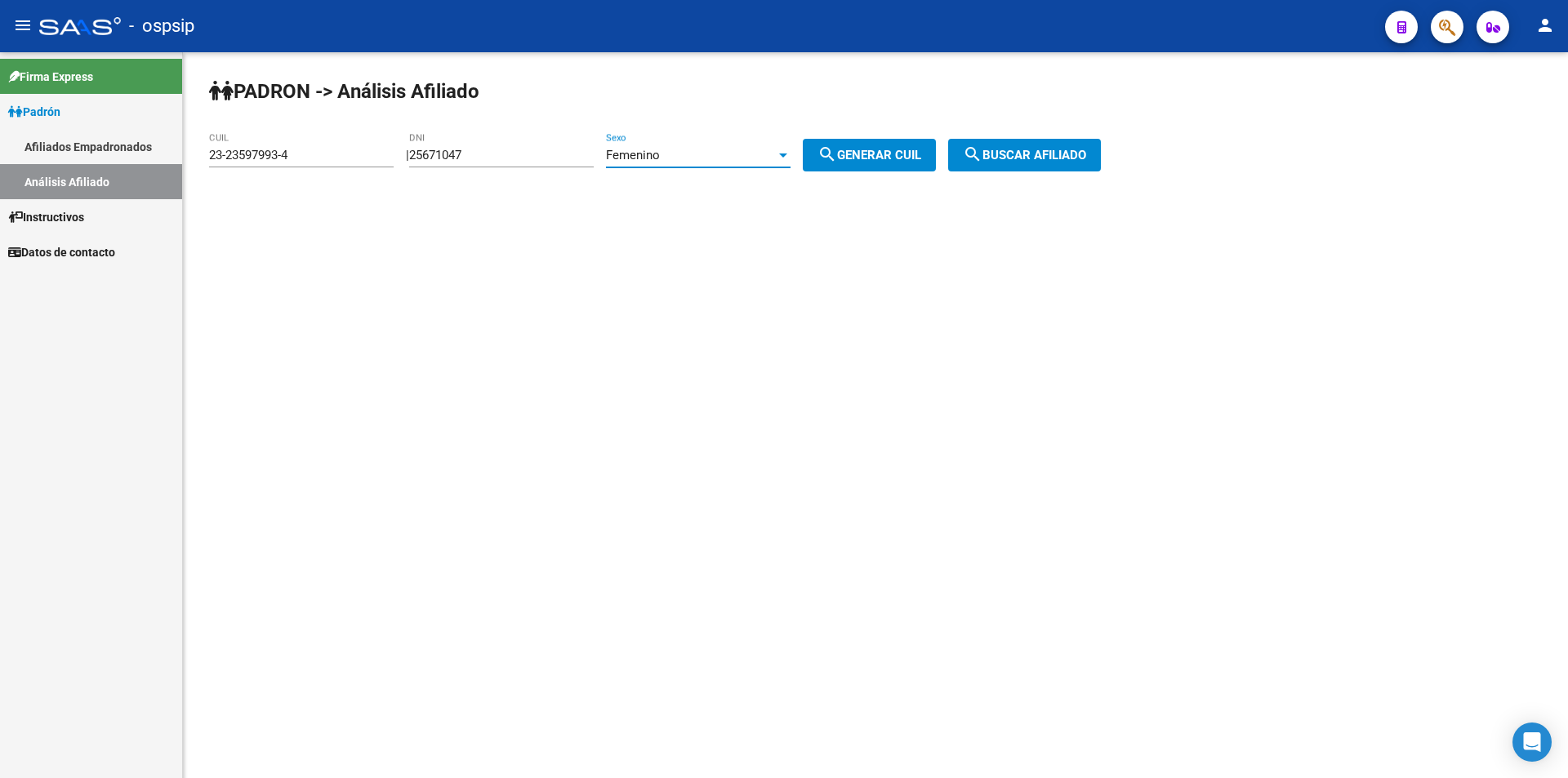
click at [708, 149] on div "Femenino" at bounding box center [691, 154] width 170 height 14
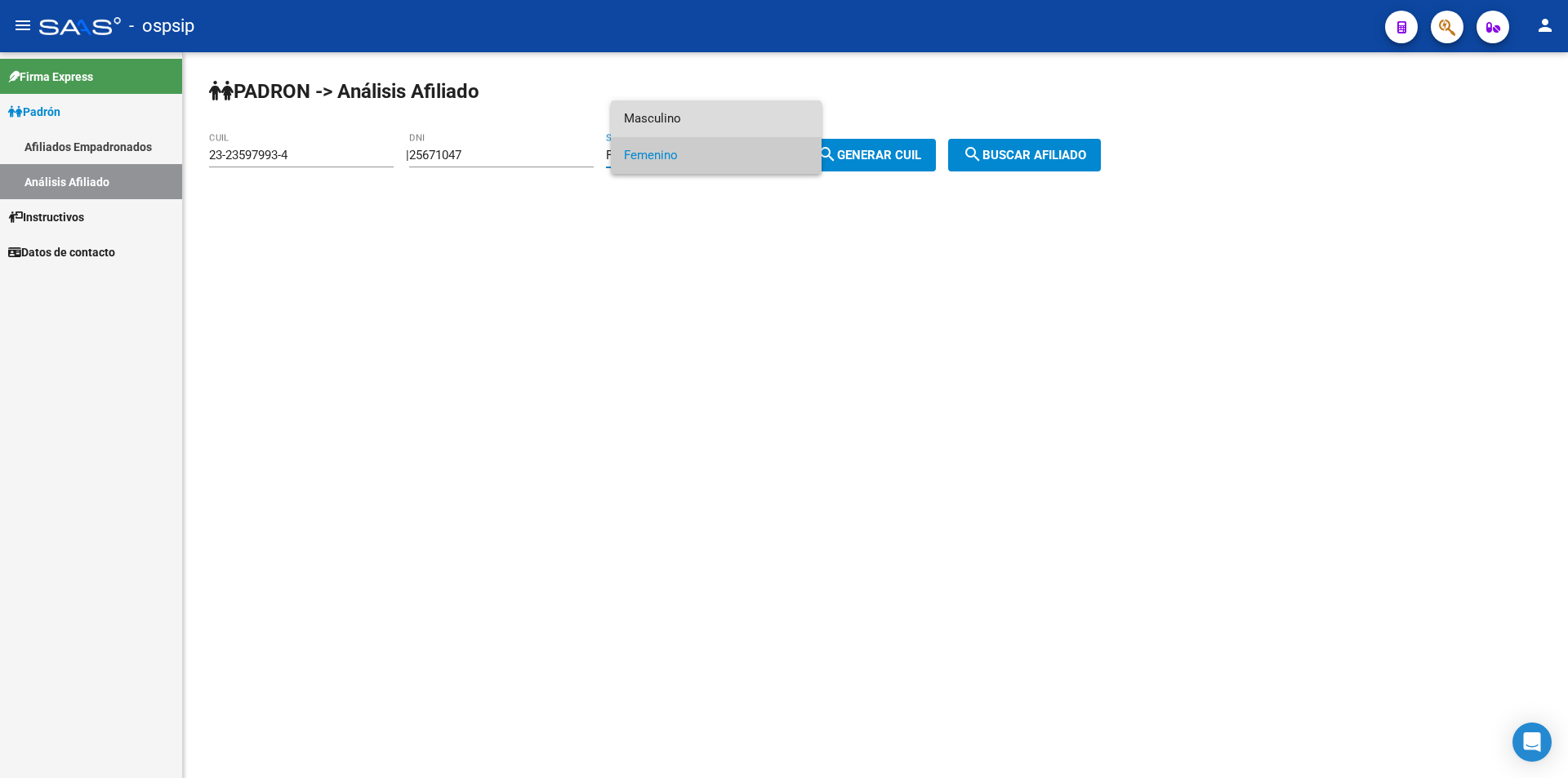
click at [711, 115] on span "Masculino" at bounding box center [715, 118] width 184 height 36
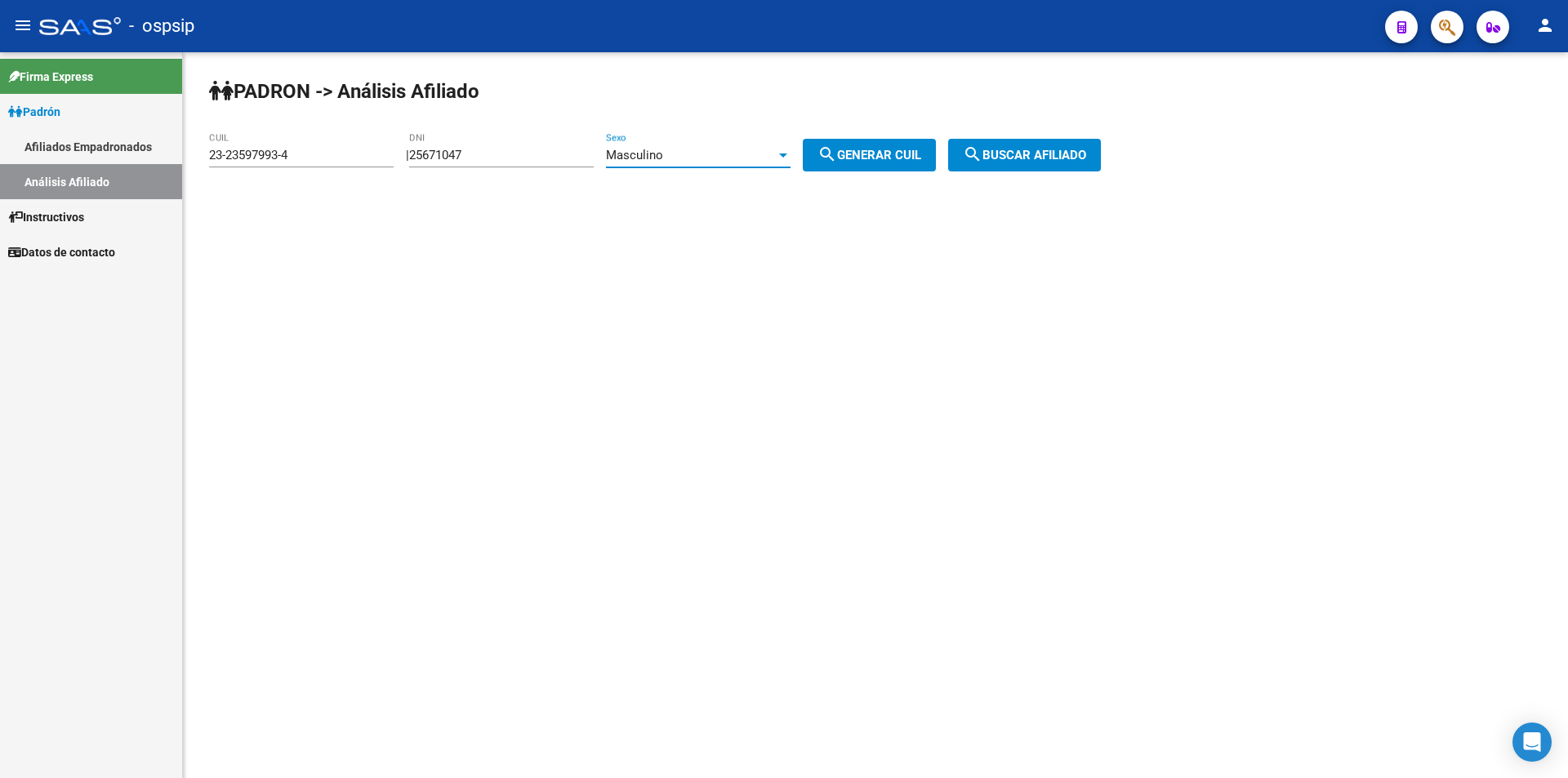
click at [895, 155] on span "search Generar CUIL" at bounding box center [869, 154] width 104 height 14
type input "20-25671047-2"
click at [1027, 148] on span "search Buscar afiliado" at bounding box center [1024, 154] width 123 height 14
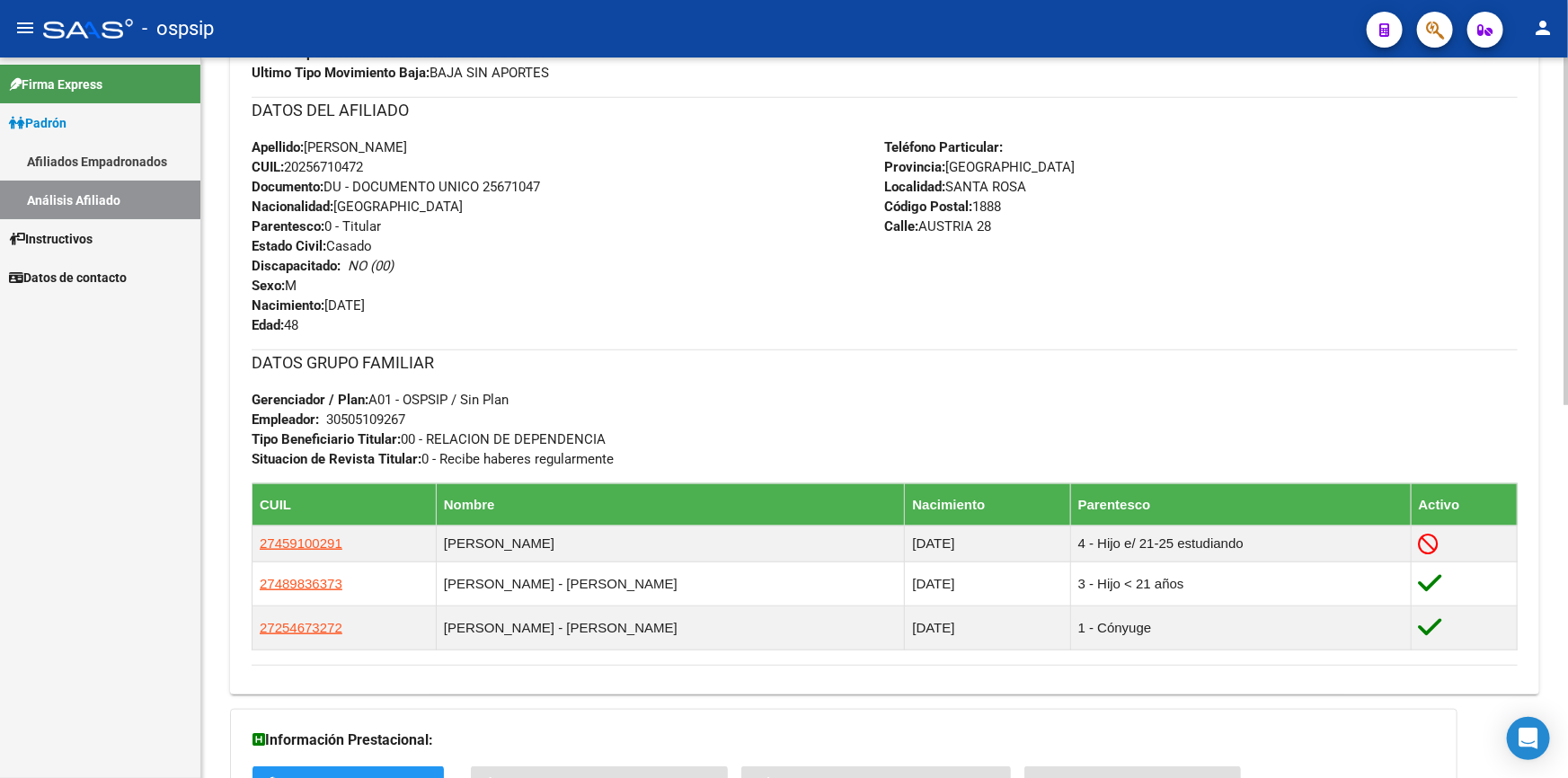
scroll to position [697, 0]
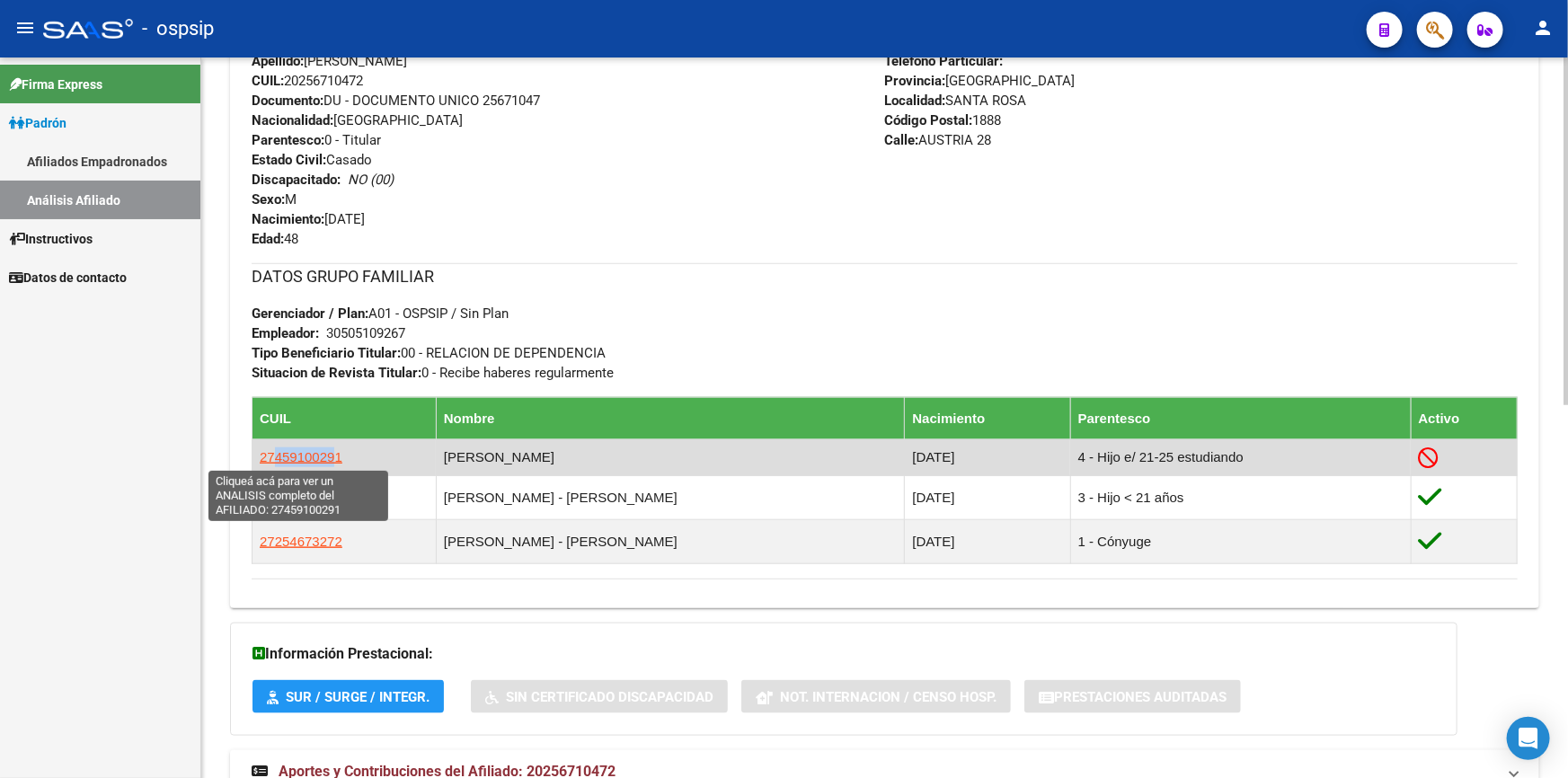
drag, startPoint x: 274, startPoint y: 452, endPoint x: 327, endPoint y: 463, distance: 54.1
click at [327, 463] on span "27459100291" at bounding box center [301, 457] width 83 height 15
copy span "45910029"
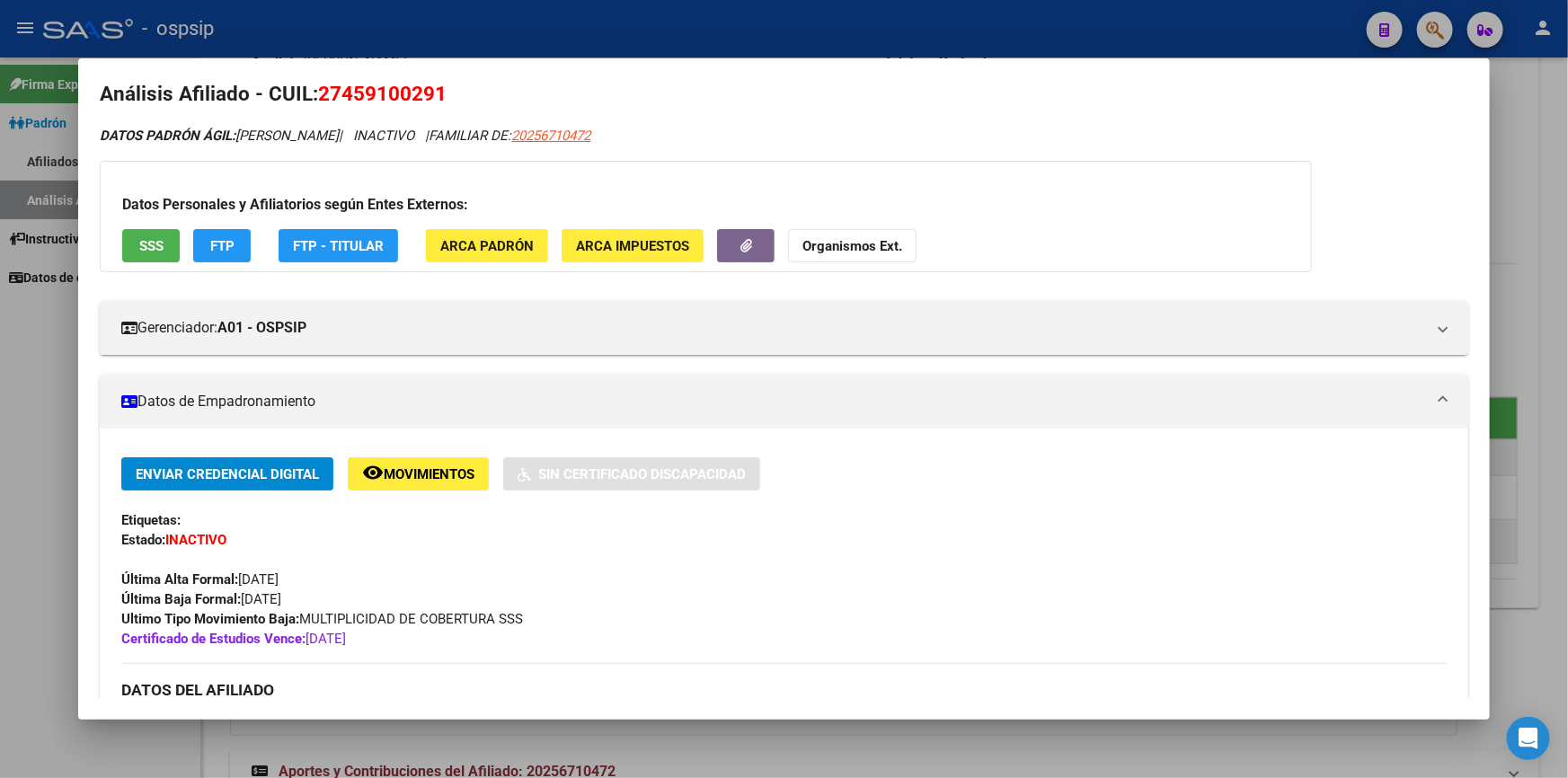
scroll to position [0, 0]
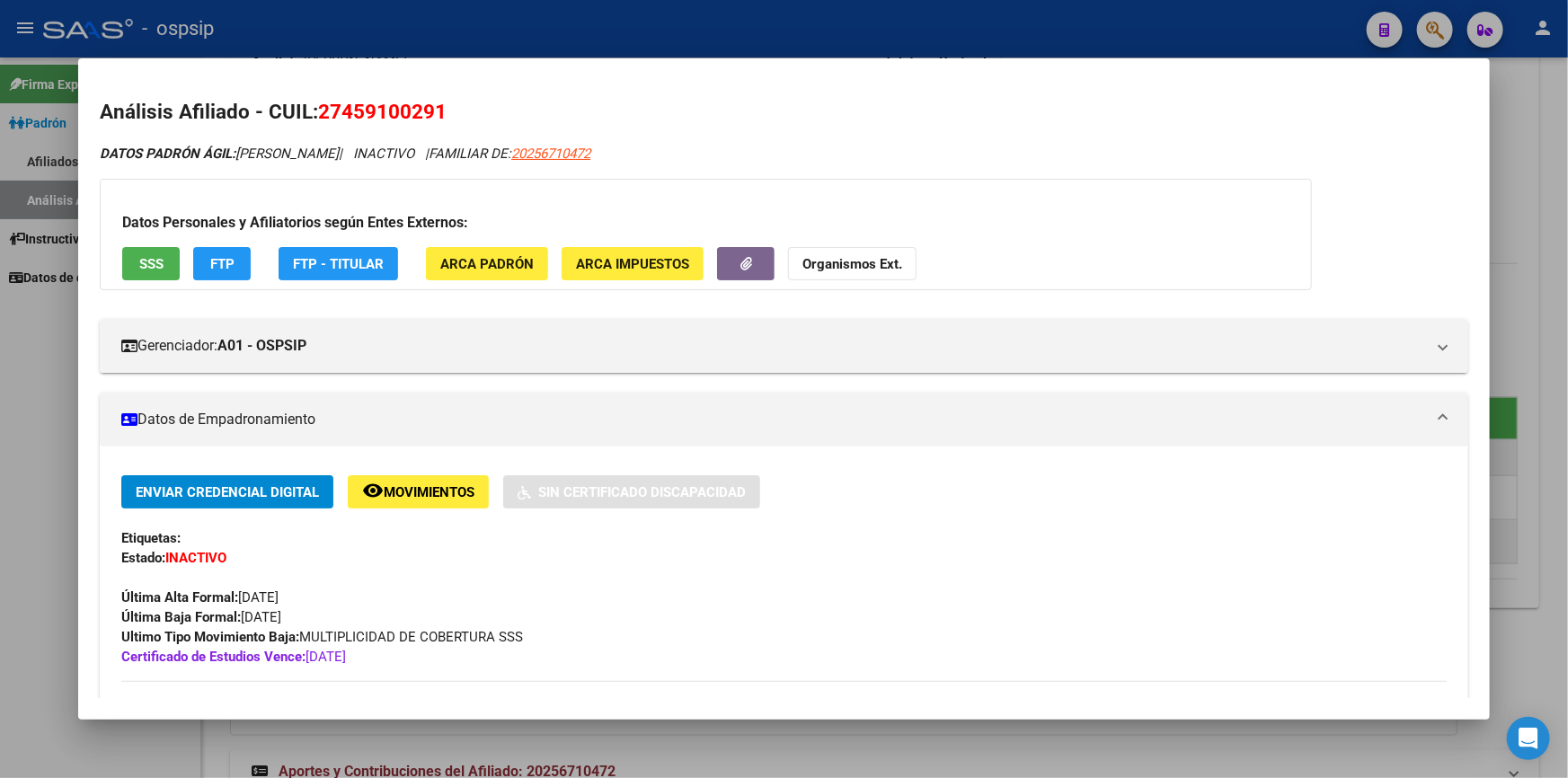
drag, startPoint x: 342, startPoint y: 105, endPoint x: 434, endPoint y: 117, distance: 92.8
click at [434, 117] on span "27459100291" at bounding box center [383, 111] width 129 height 23
copy span "45910029"
click at [1510, 102] on div at bounding box center [784, 389] width 1568 height 778
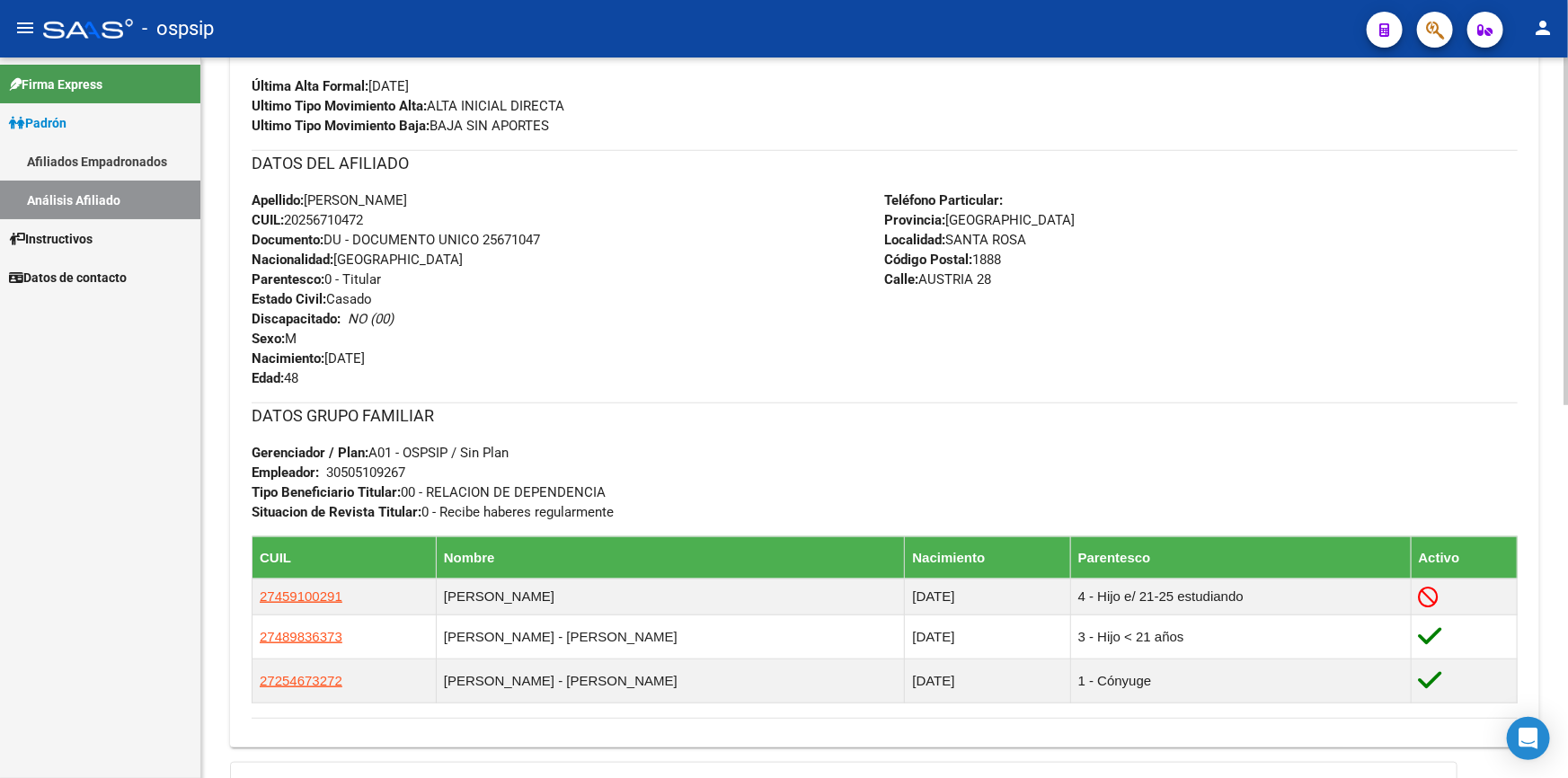
scroll to position [556, 0]
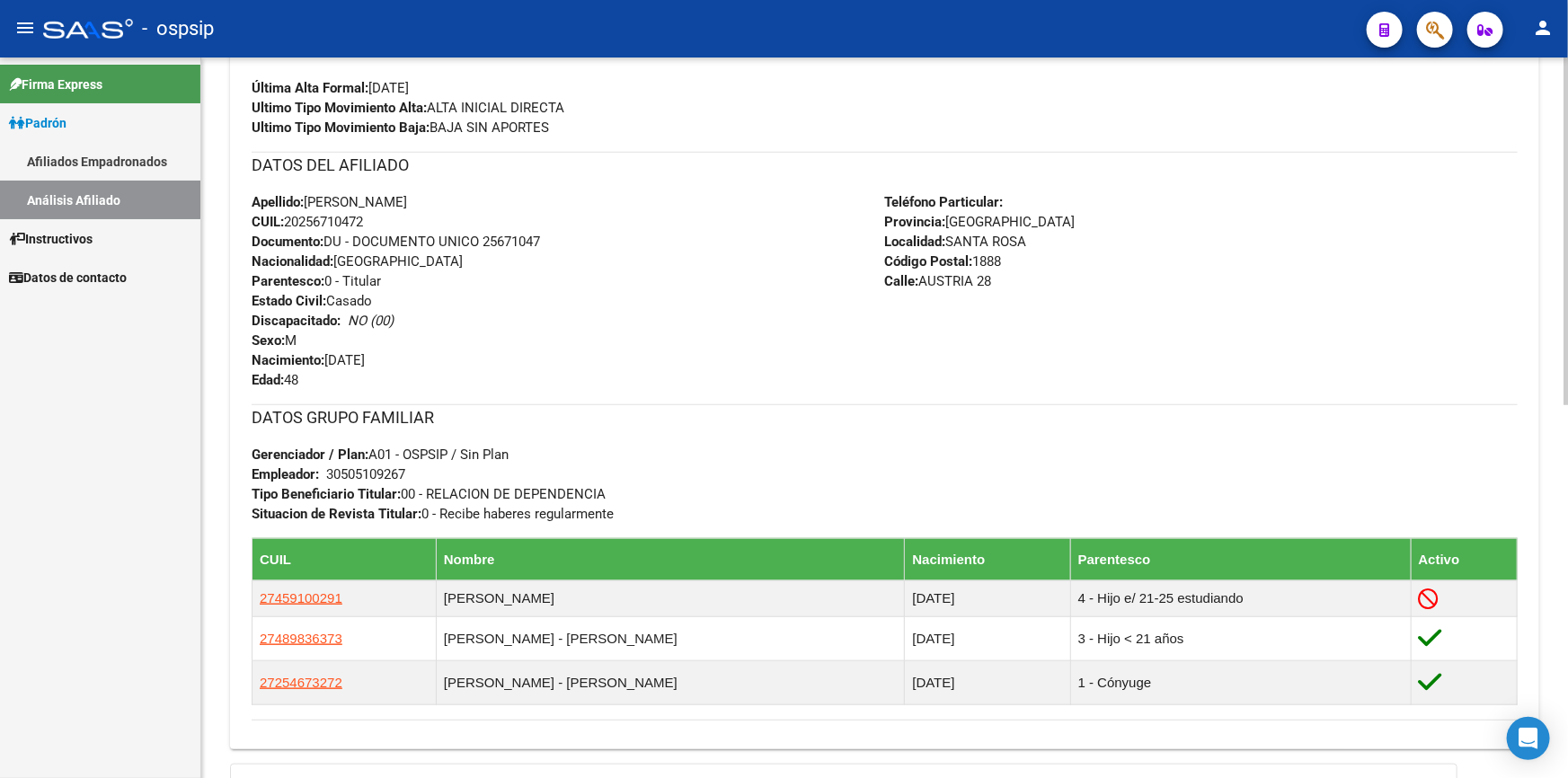
click at [1559, 618] on div "PADRON -> Análisis Afiliado Cambiar Afiliado 20-25671047-2 CUIL DATOS PADRÓN ÁG…" at bounding box center [887, 249] width 1371 height 1495
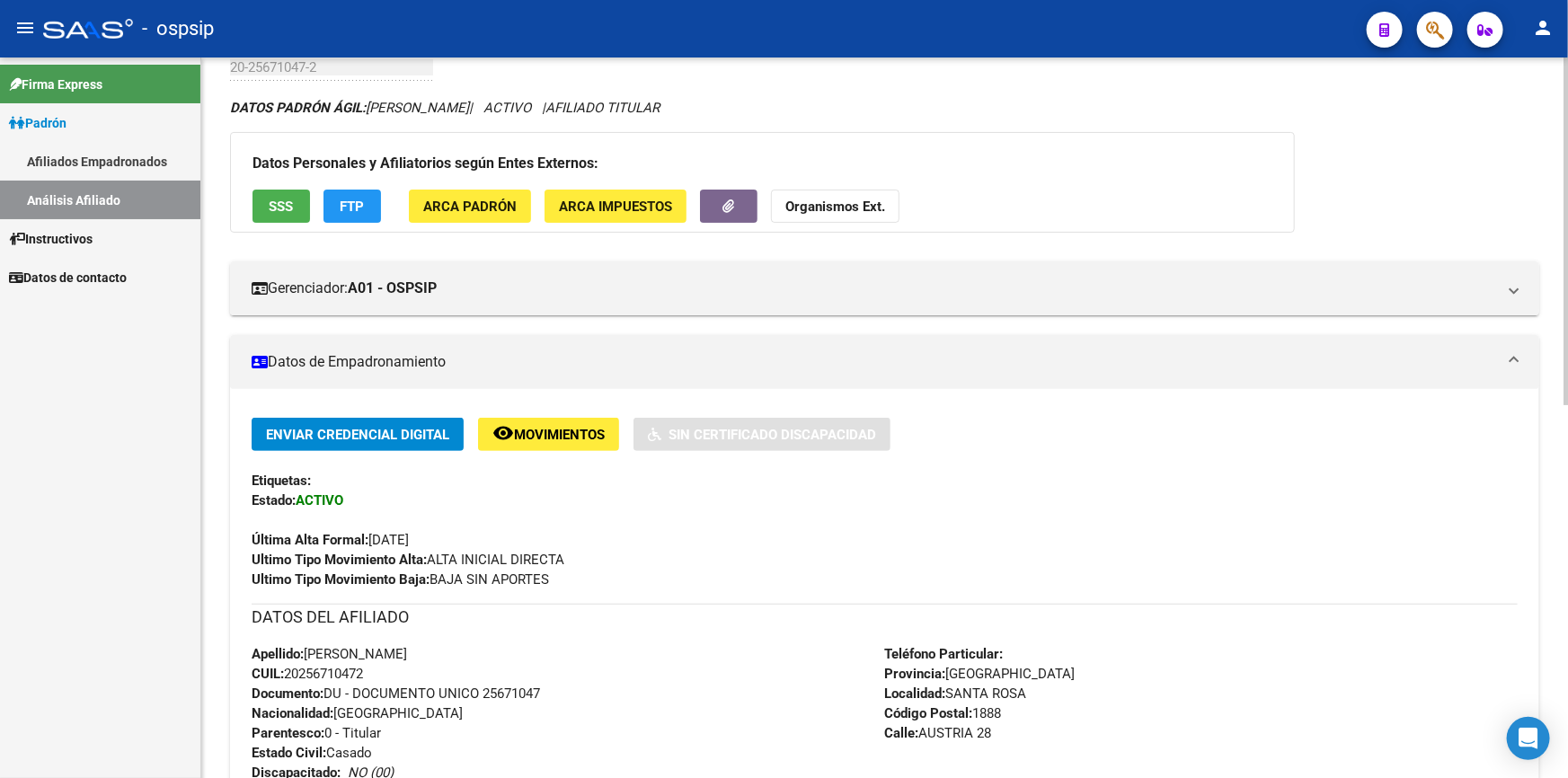
scroll to position [0, 0]
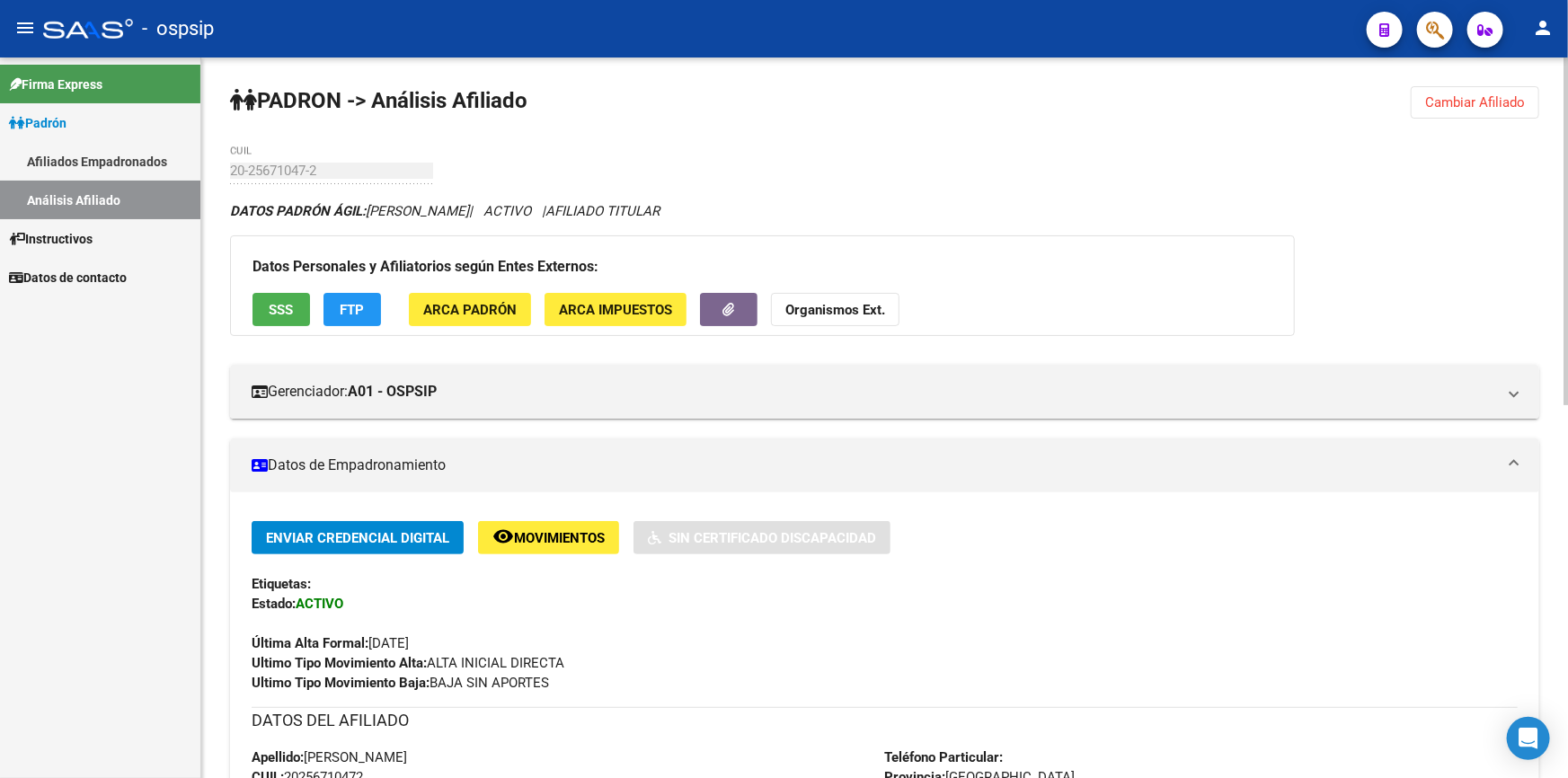
click at [1455, 106] on span "Cambiar Afiliado" at bounding box center [1475, 102] width 100 height 16
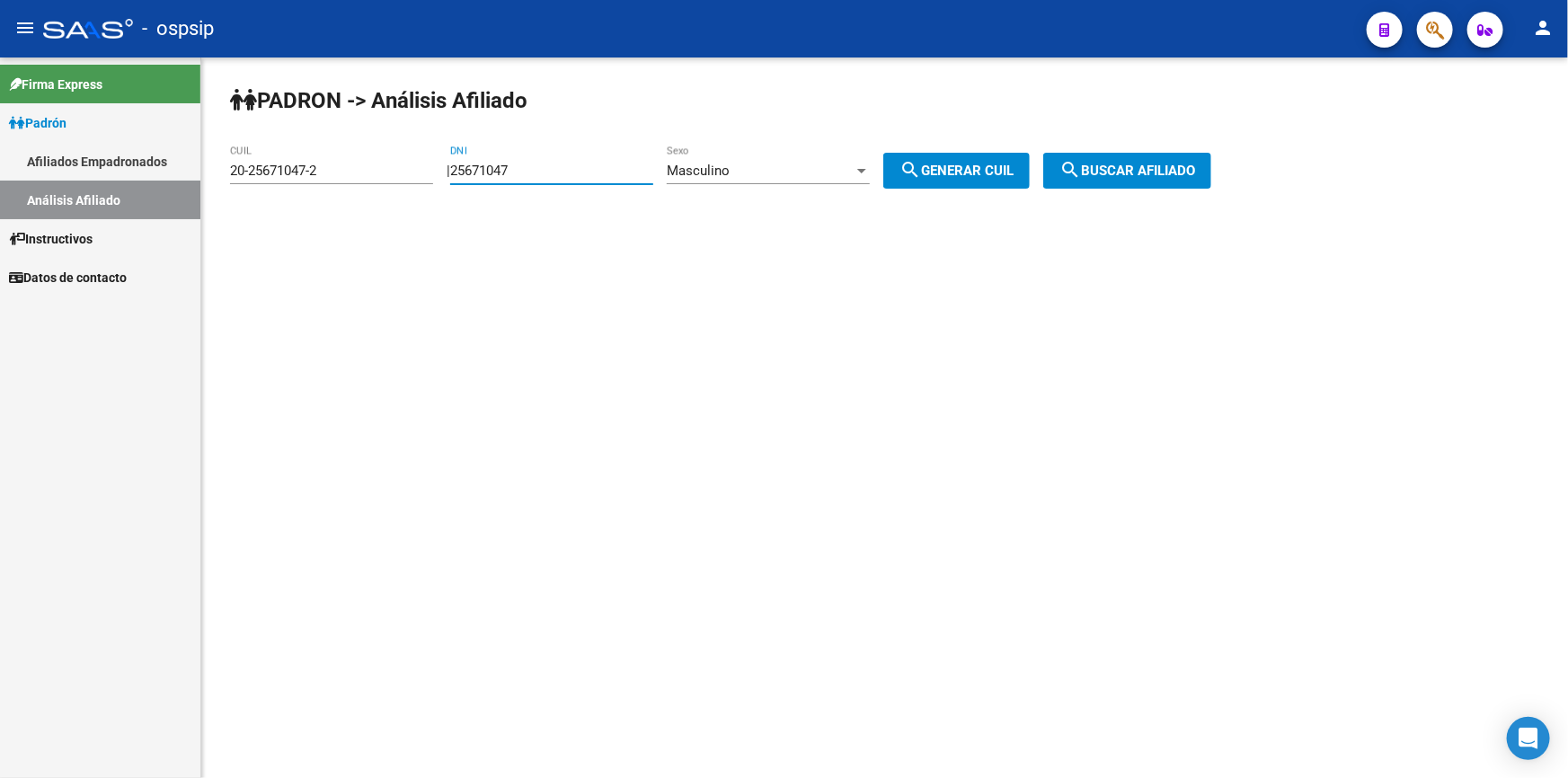
click at [608, 163] on input "25671047" at bounding box center [551, 170] width 203 height 16
paste input "3273106"
type input "32731067"
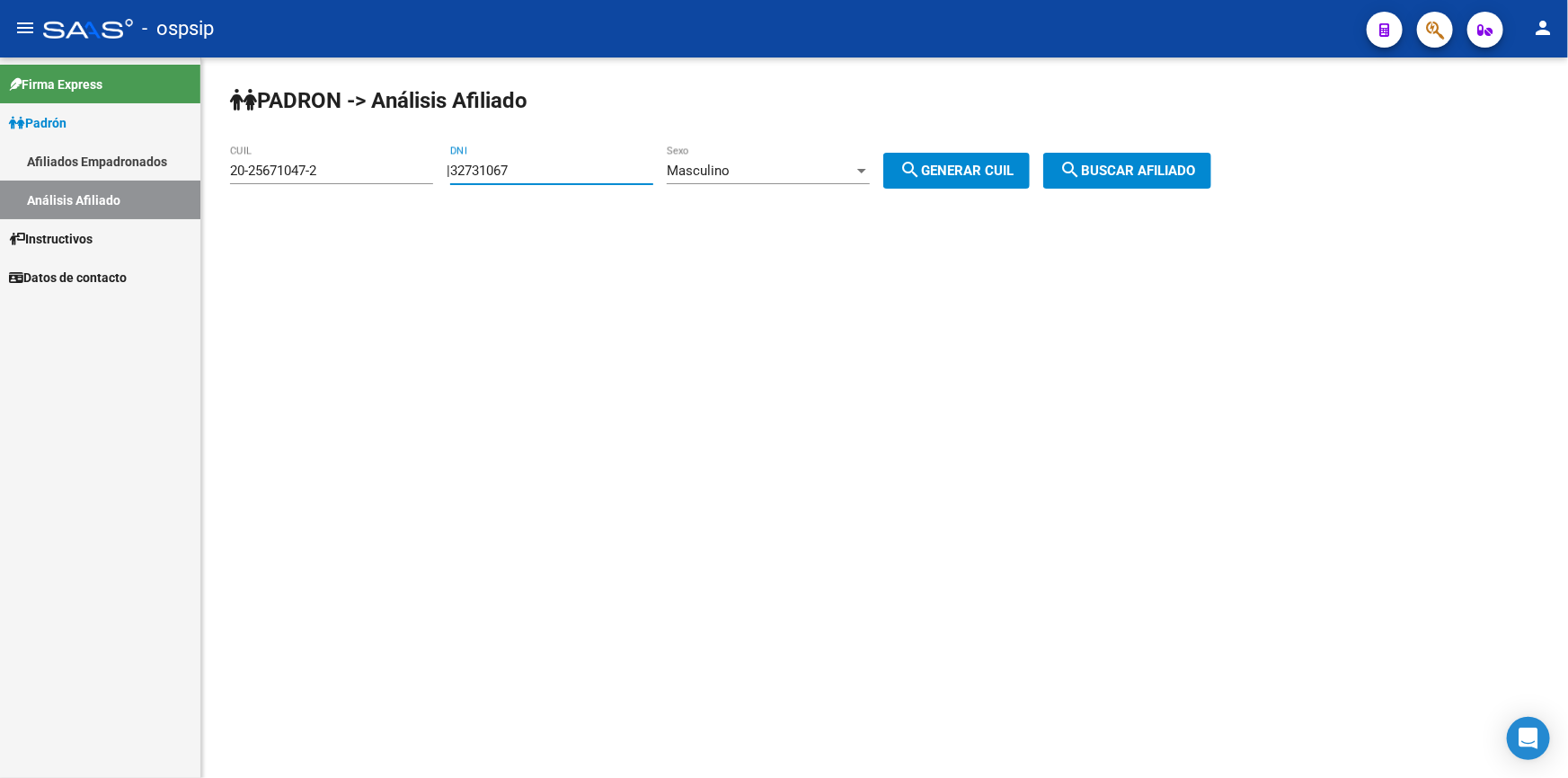
click at [958, 171] on span "search Generar CUIL" at bounding box center [956, 170] width 114 height 16
type input "20-32731067-5"
click at [1130, 163] on span "search Buscar afiliado" at bounding box center [1127, 170] width 135 height 16
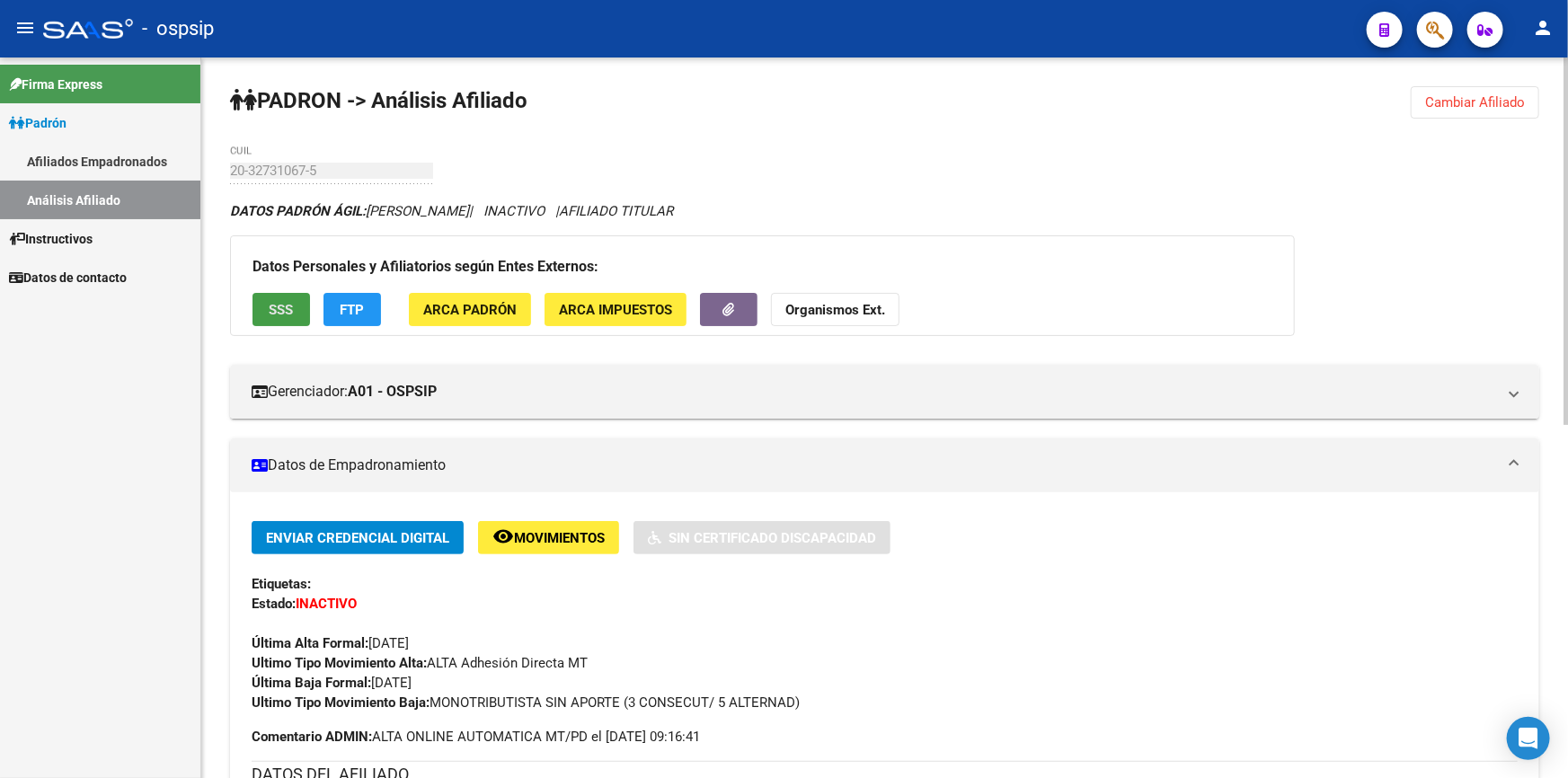
click at [285, 307] on span "SSS" at bounding box center [282, 309] width 24 height 16
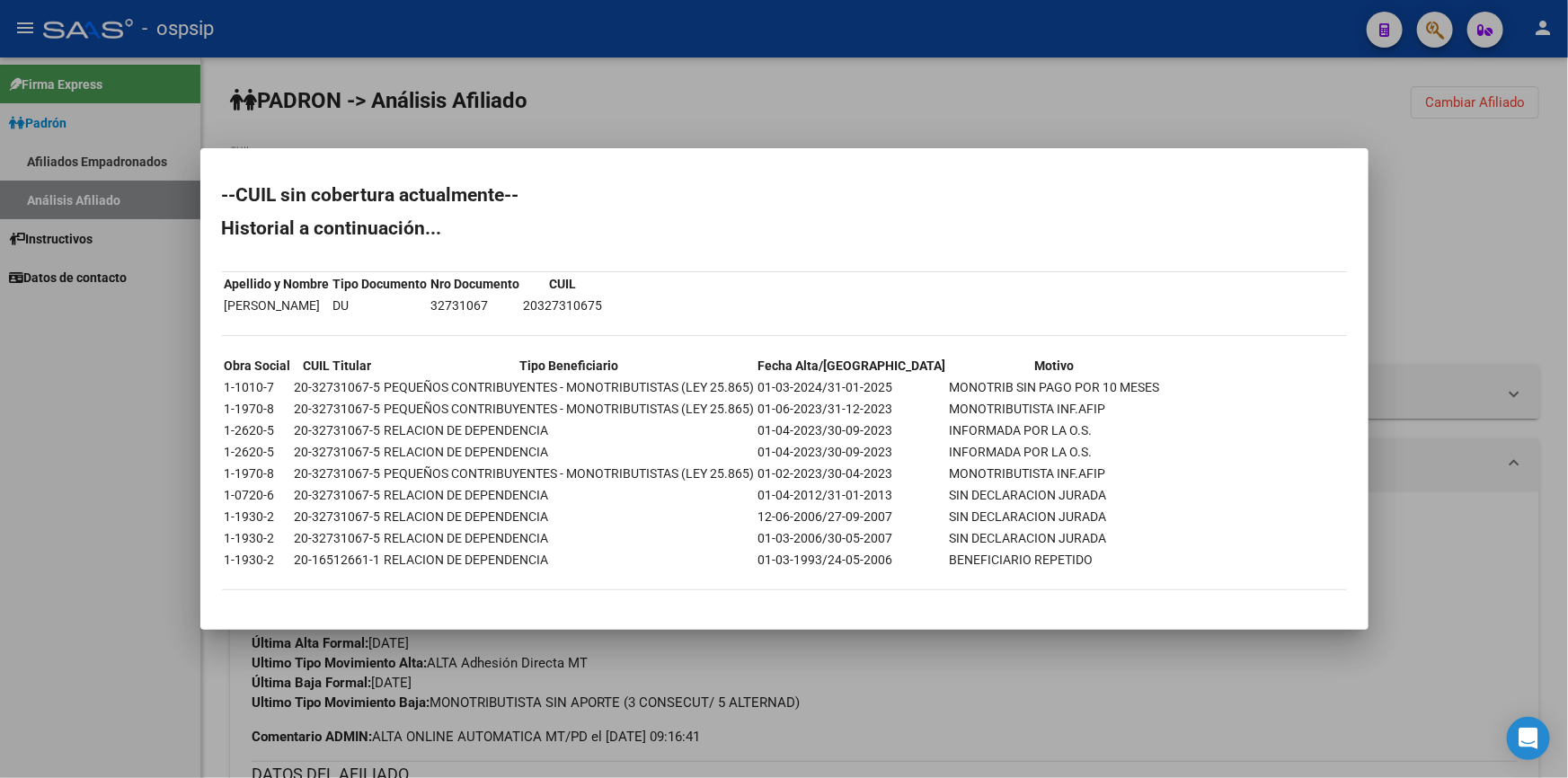
click at [503, 305] on td "32731067" at bounding box center [475, 305] width 91 height 20
copy td "32731067"
click at [1105, 133] on div at bounding box center [784, 389] width 1568 height 778
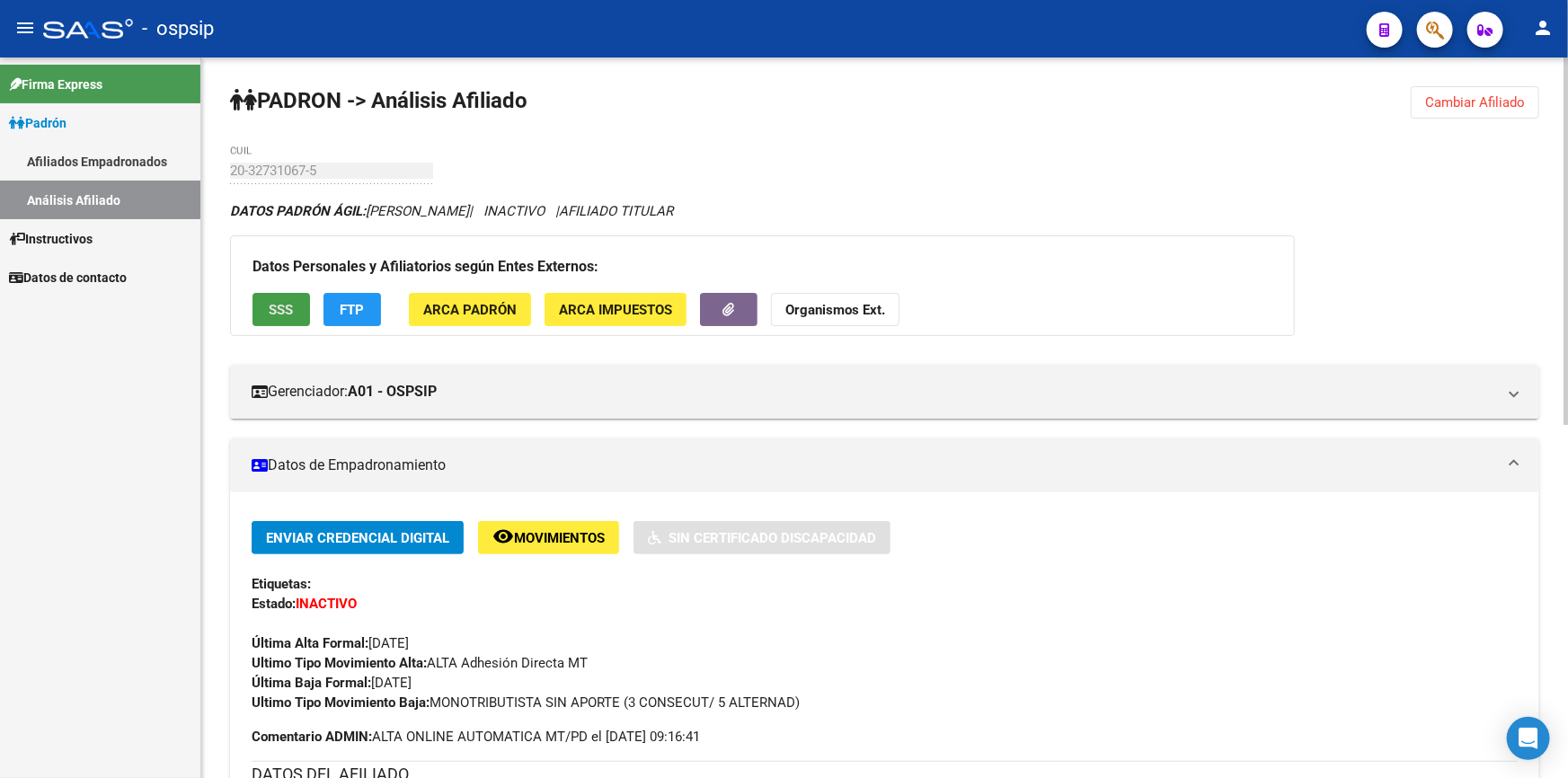
click at [277, 308] on span "SSS" at bounding box center [282, 309] width 24 height 16
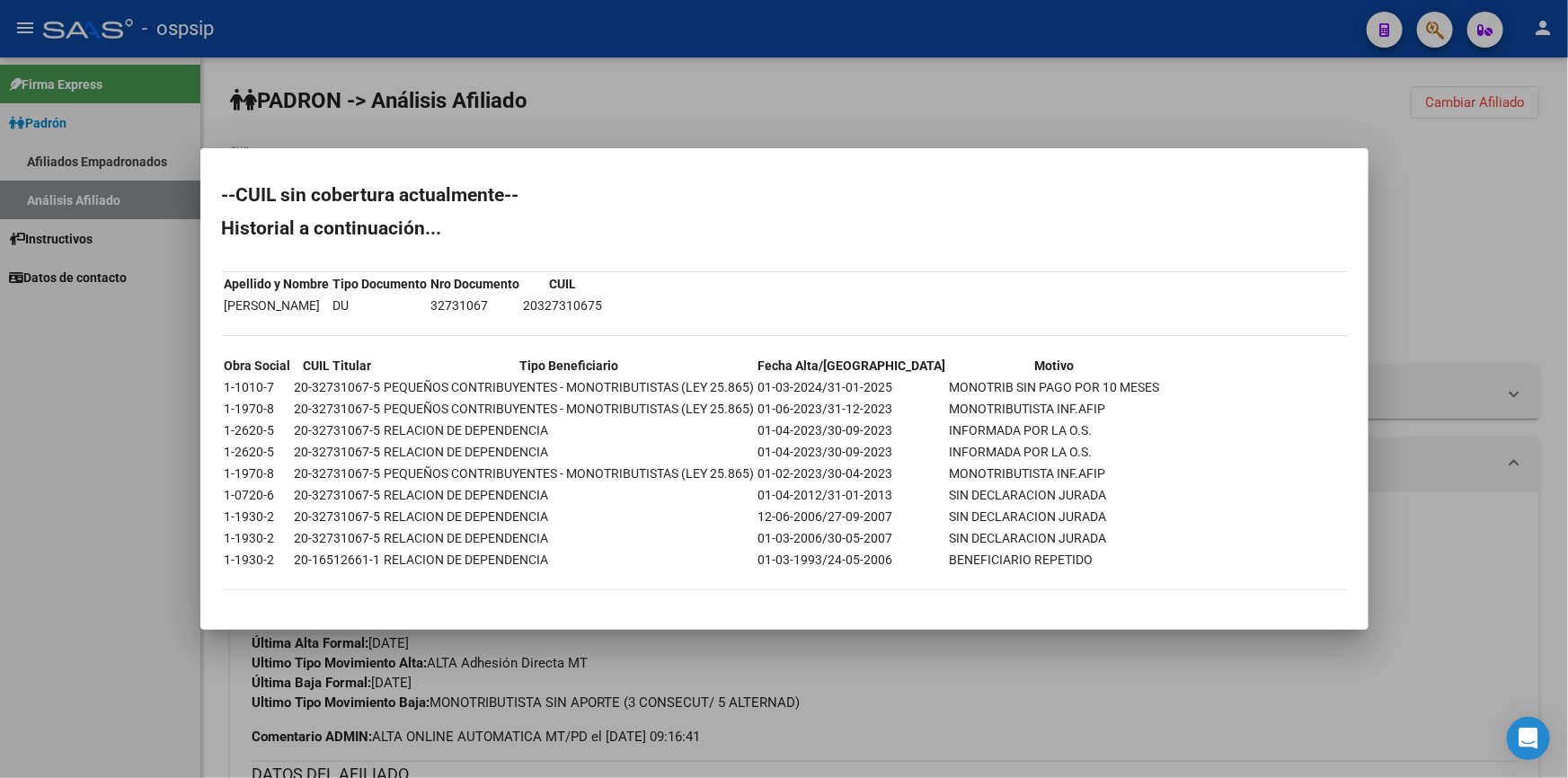
click at [384, 386] on td "PEQUEÑOS CONTRIBUYENTES - MONOTRIBUTISTAS (LEY 25.865)" at bounding box center [570, 387] width 372 height 20
drag, startPoint x: 417, startPoint y: 386, endPoint x: 452, endPoint y: 392, distance: 35.5
click at [418, 386] on td "PEQUEÑOS CONTRIBUYENTES - MONOTRIBUTISTAS (LEY 25.865)" at bounding box center [570, 387] width 372 height 20
click at [459, 392] on td "PEQUEÑOS CONTRIBUYENTES - MONOTRIBUTISTAS (LEY 25.865)" at bounding box center [570, 387] width 372 height 20
click at [522, 392] on td "PEQUEÑOS CONTRIBUYENTES - MONOTRIBUTISTAS (LEY 25.865)" at bounding box center [570, 387] width 372 height 20
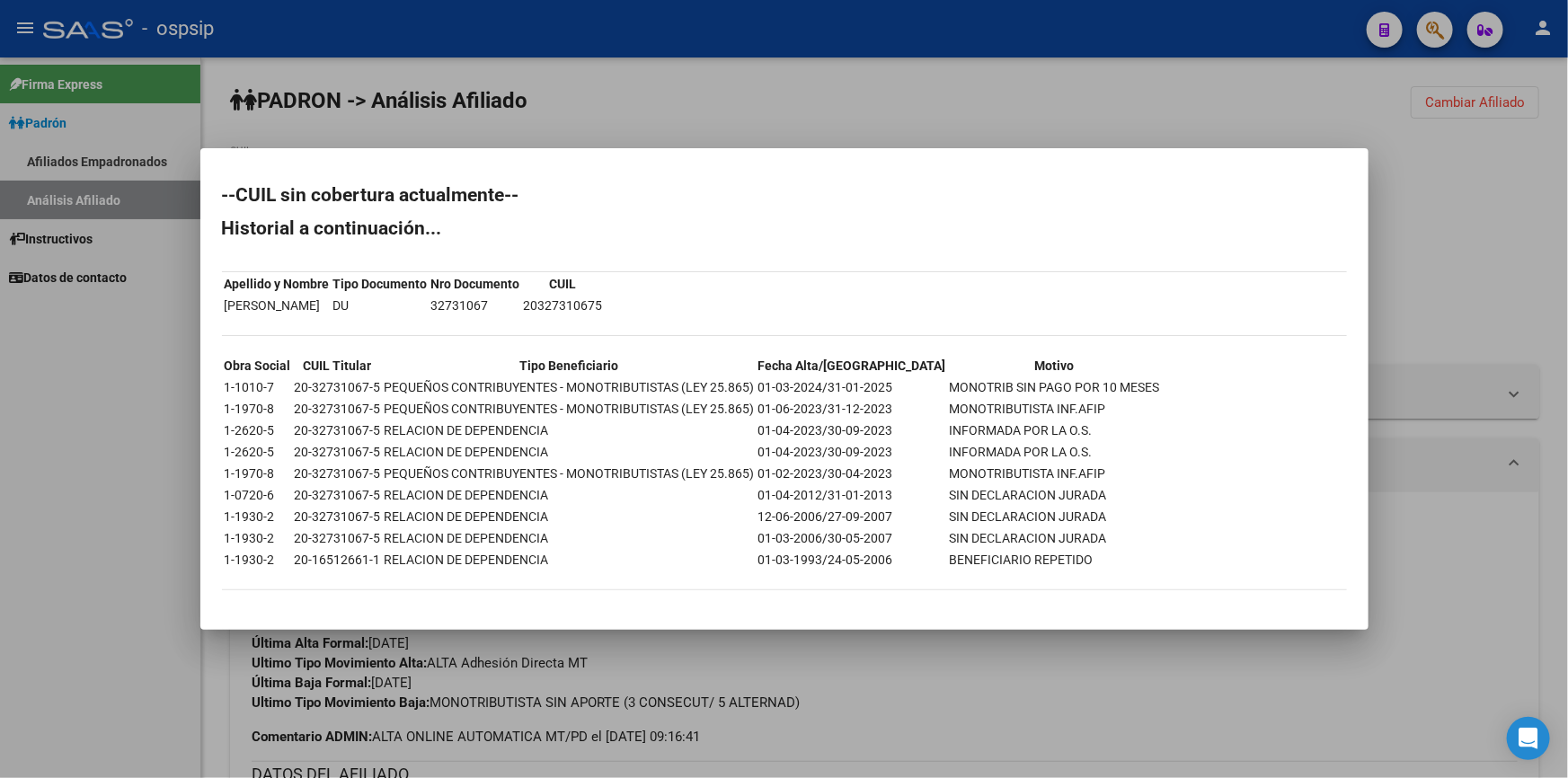
click at [947, 84] on div at bounding box center [784, 389] width 1568 height 778
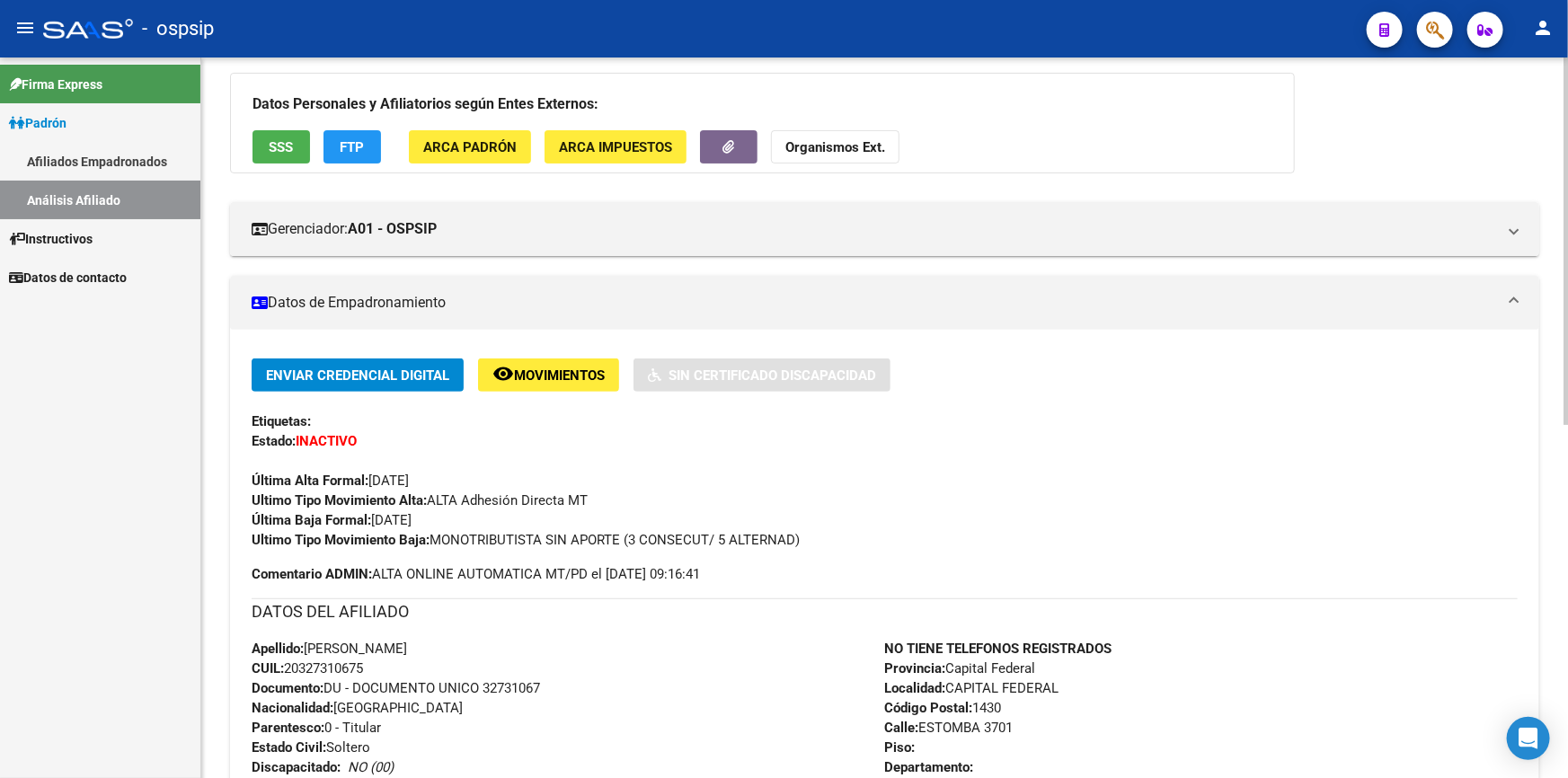
scroll to position [245, 0]
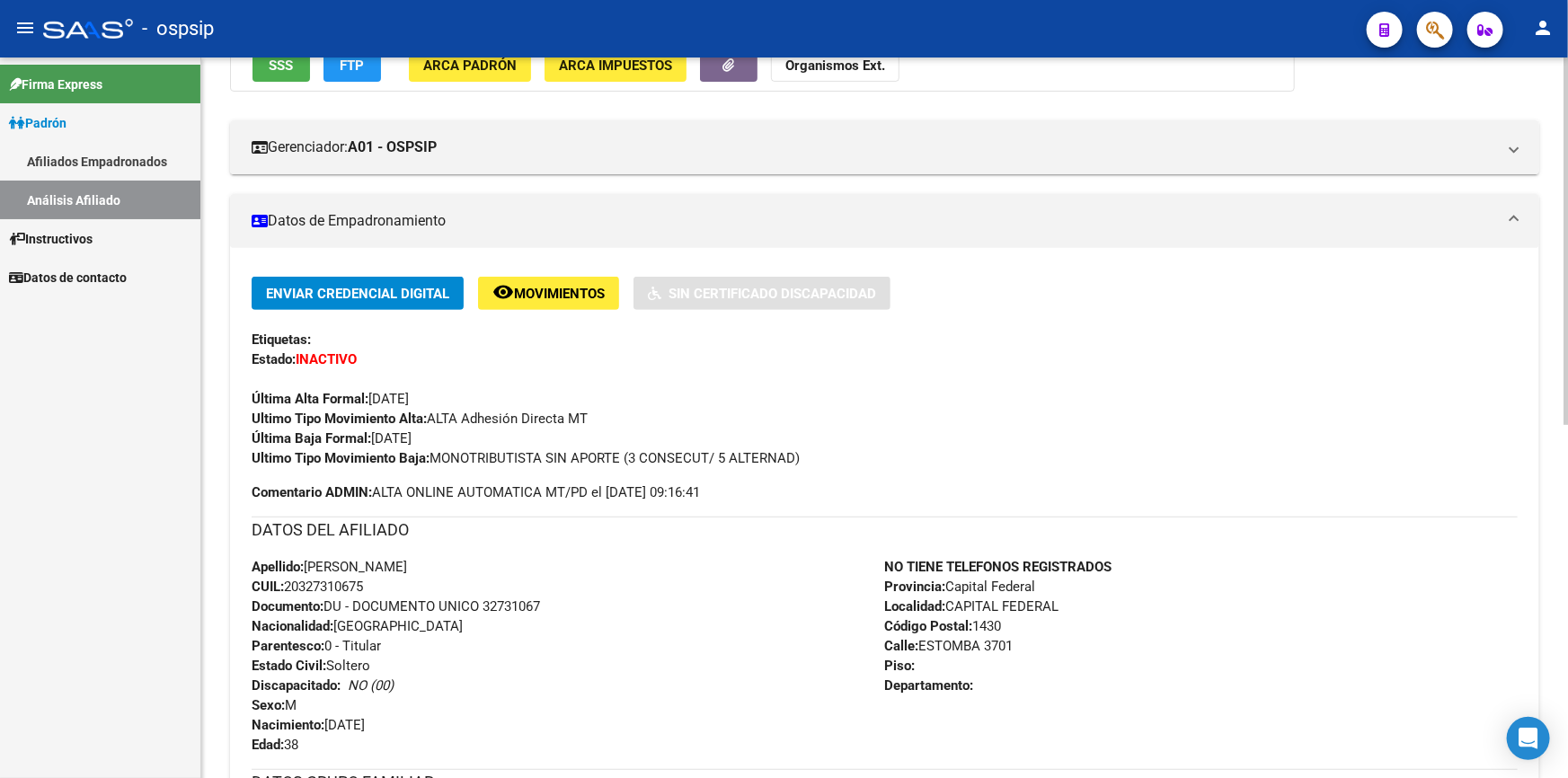
drag, startPoint x: 372, startPoint y: 582, endPoint x: 286, endPoint y: 578, distance: 86.1
click at [286, 578] on div "Apellido: [PERSON_NAME]: 20327310675 Documento: DU - DOCUMENTO UNICO 32731067 N…" at bounding box center [568, 657] width 633 height 198
copy span "20327310675"
